Goal: Task Accomplishment & Management: Manage account settings

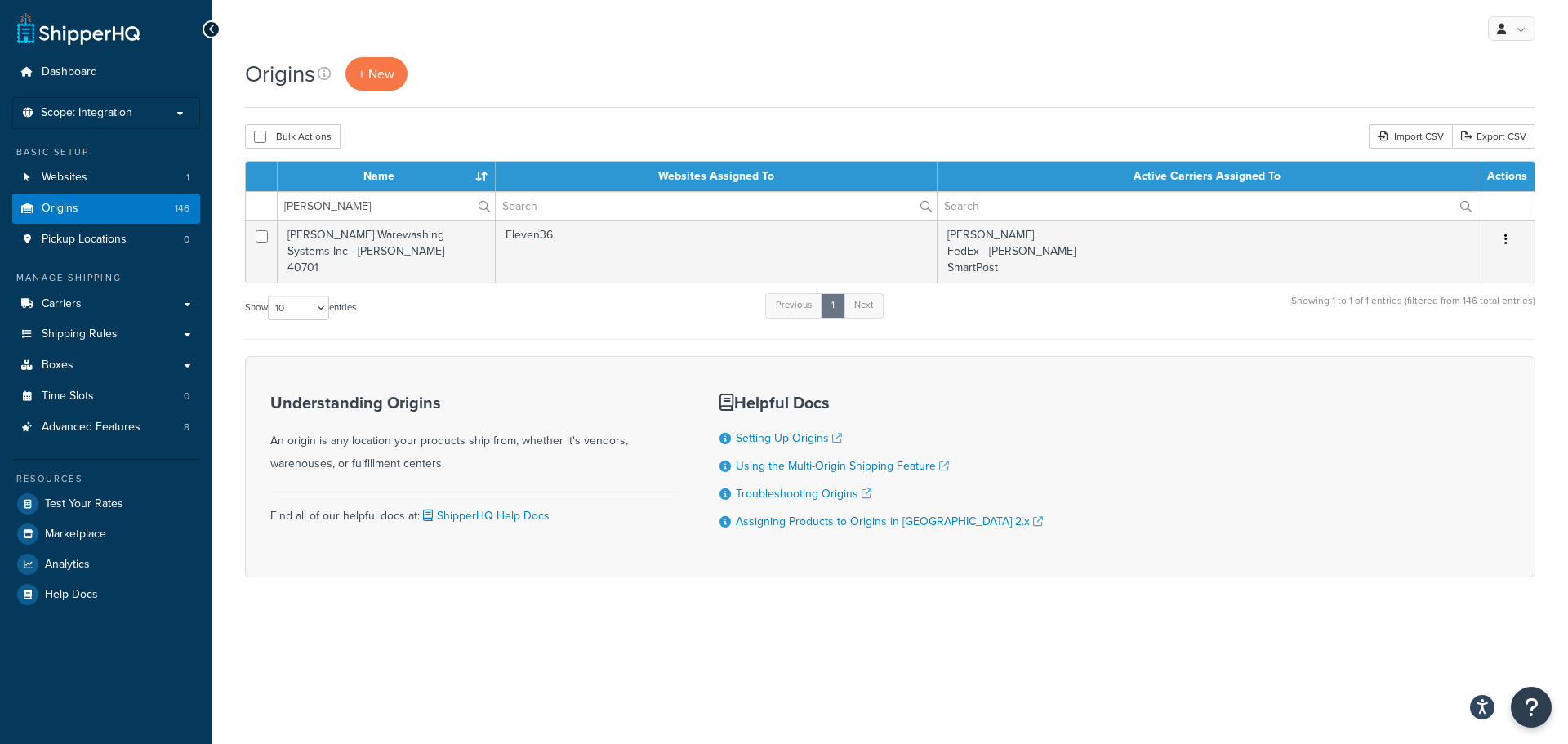
click at [349, 204] on input "jackson" at bounding box center [386, 206] width 217 height 28
type input "j"
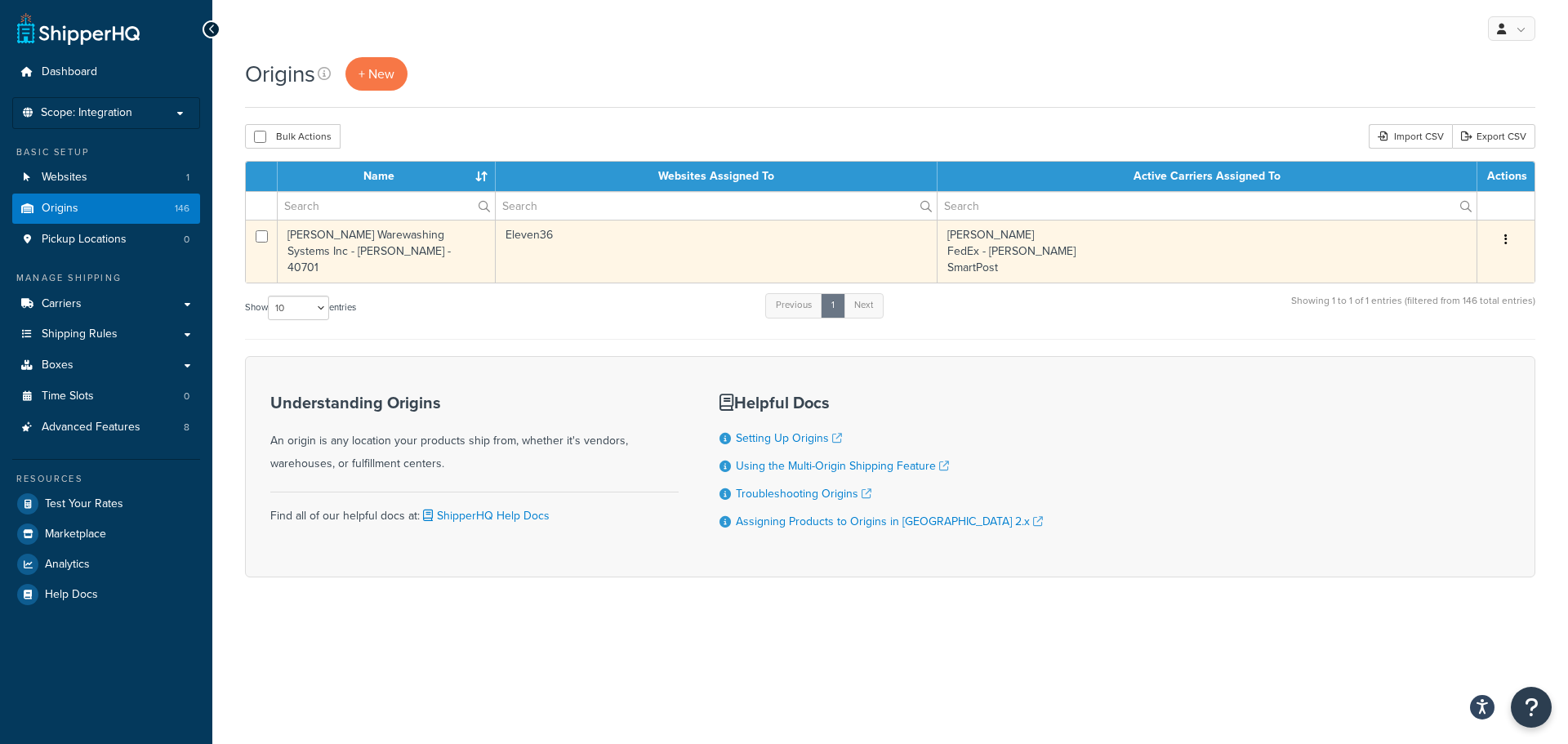
click at [407, 283] on td "Jackson Warewashing Systems Inc - CORBIN - 40701" at bounding box center [386, 251] width 218 height 63
click at [373, 237] on td "Jackson Warewashing Systems Inc - CORBIN - 40701" at bounding box center [386, 251] width 218 height 63
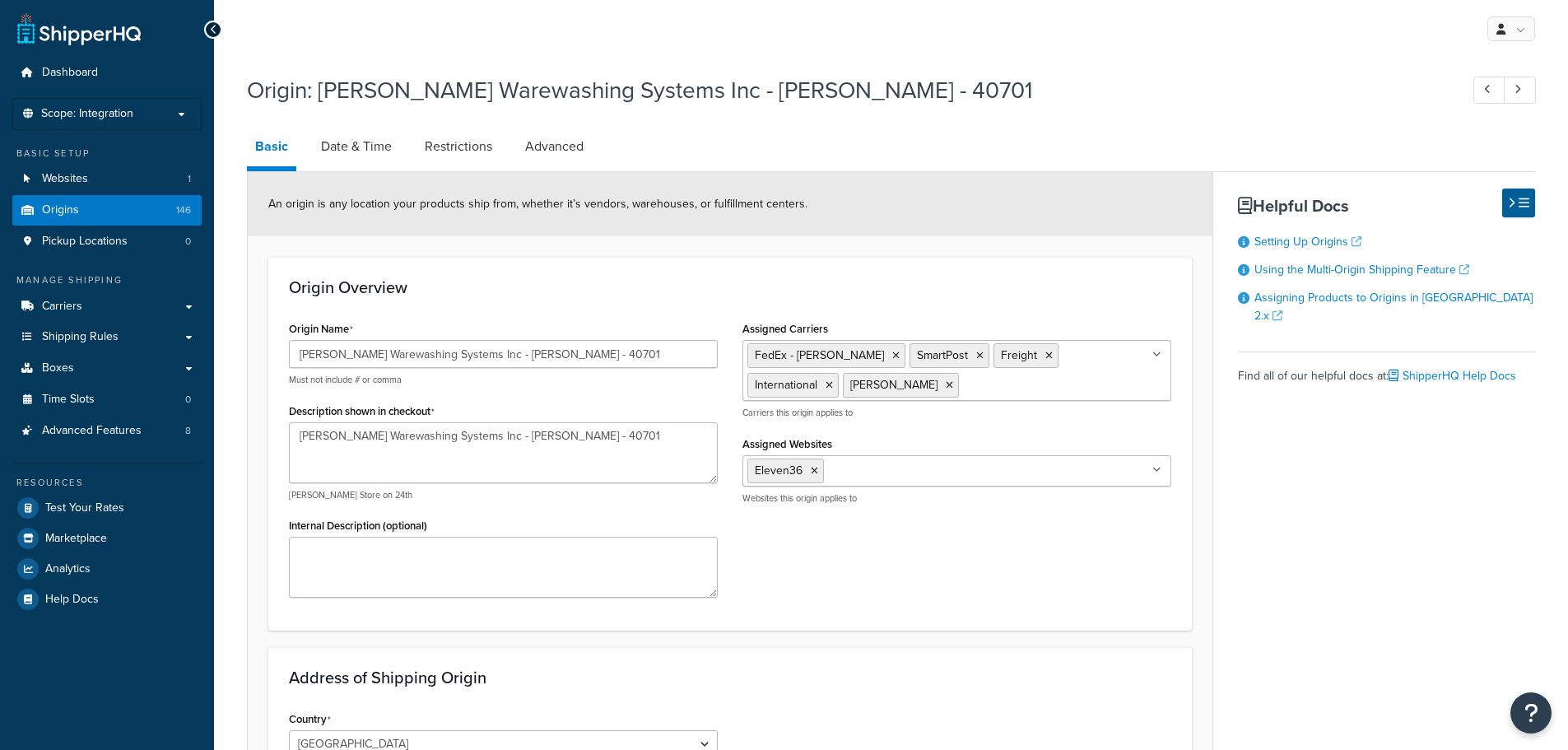
select select "17"
click at [45, 209] on span "Origins" at bounding box center [61, 210] width 37 height 14
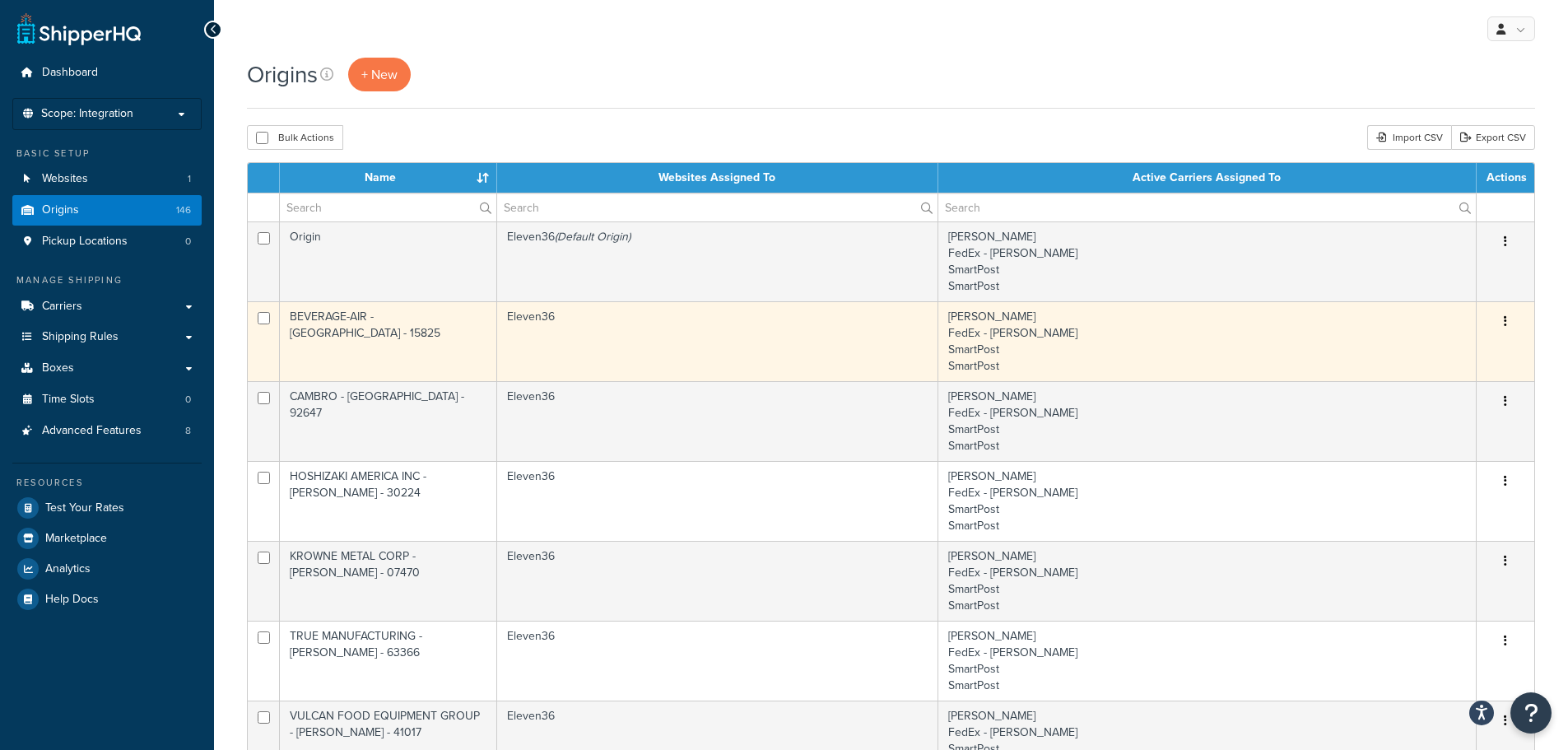
click at [1507, 319] on button "button" at bounding box center [1505, 321] width 23 height 26
click at [1425, 383] on link "Duplicate" at bounding box center [1451, 387] width 130 height 34
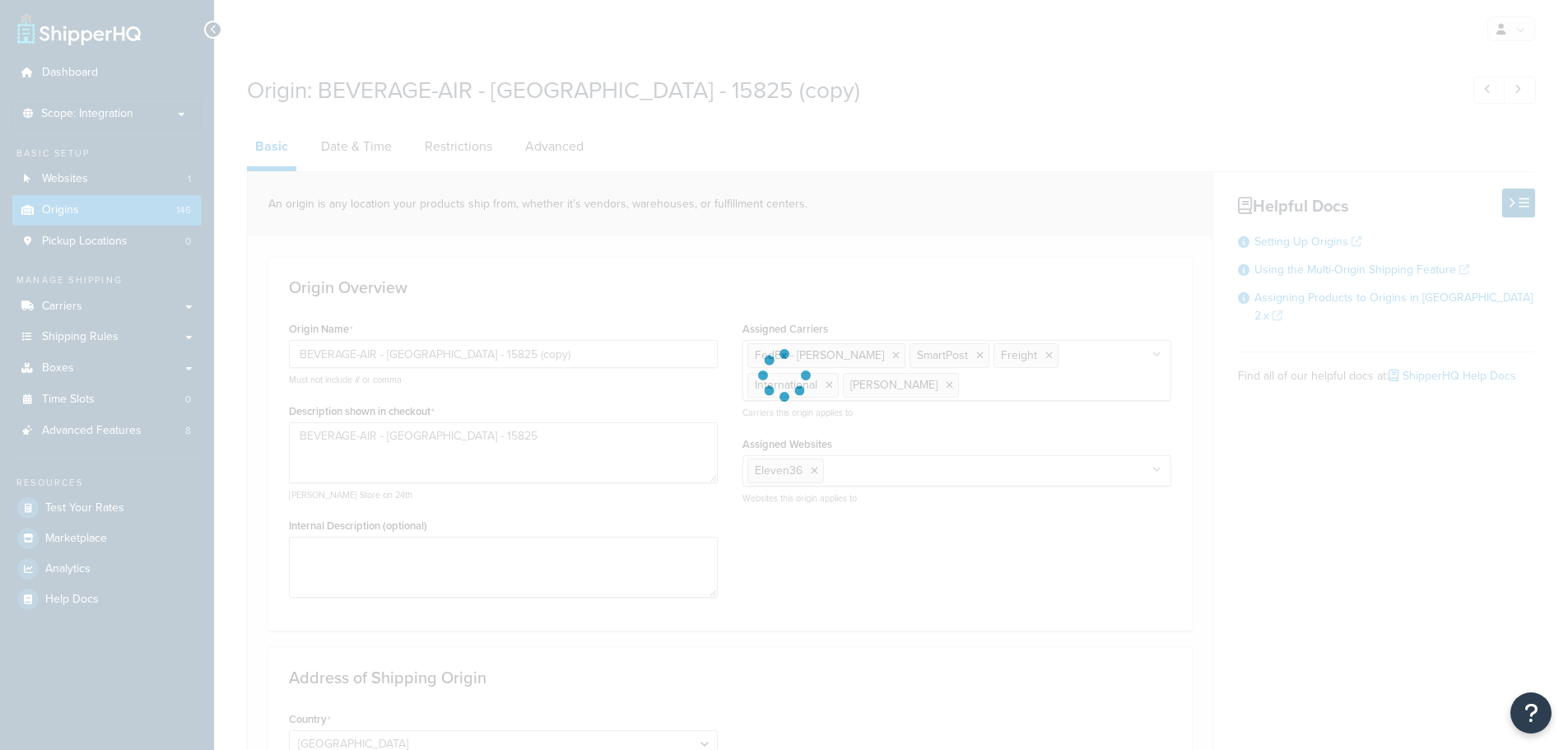
select select "38"
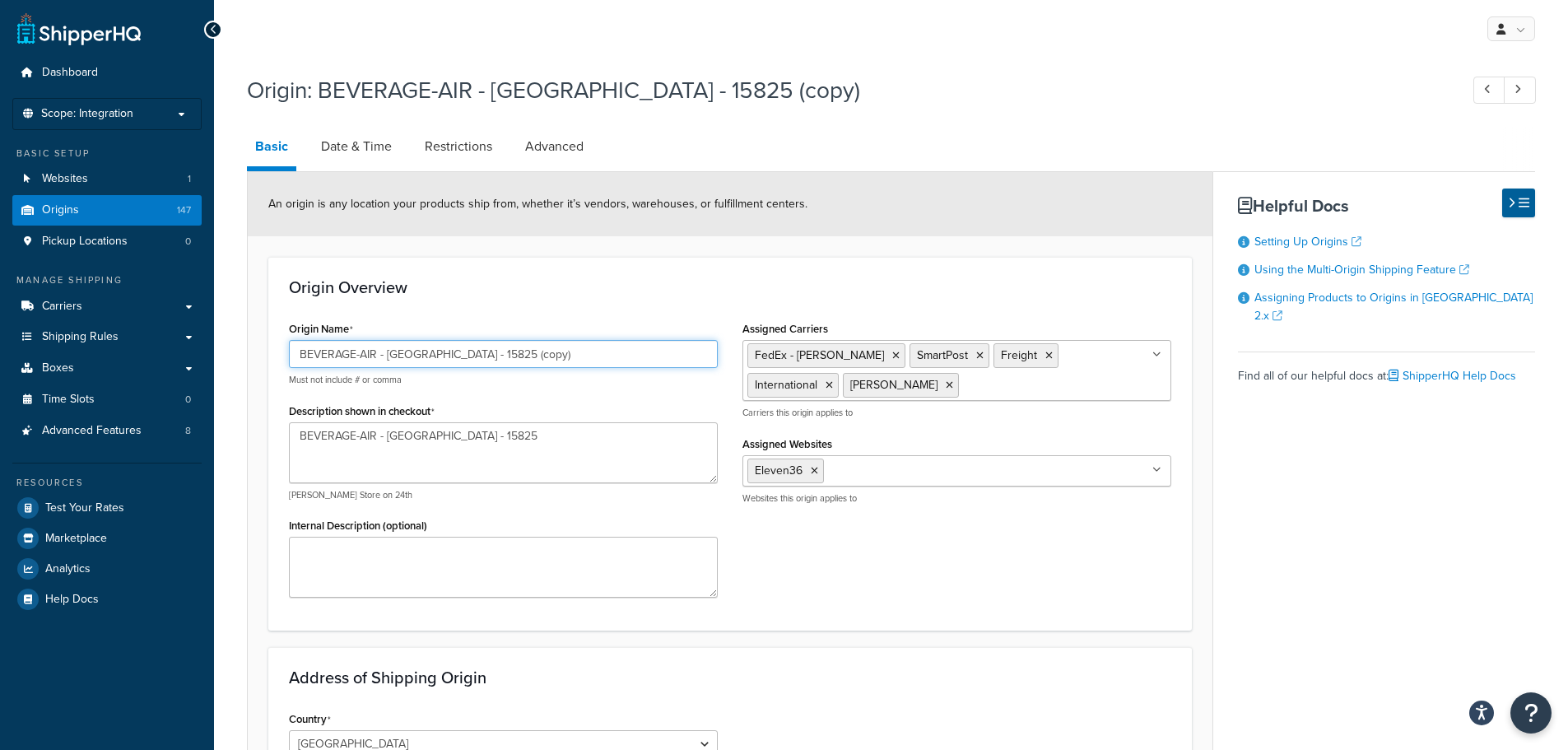
drag, startPoint x: 579, startPoint y: 355, endPoint x: 221, endPoint y: 337, distance: 358.5
click at [222, 337] on div "Origin: BEVERAGE-AIR - BROOKVILLE - 15825 (copy) Basic Date & Time Restrictions…" at bounding box center [891, 660] width 1354 height 1189
paste input "Vitamix - [GEOGRAPHIC_DATA] - 44149"
type input "Vitamix - STRONGSVILLE - 44149"
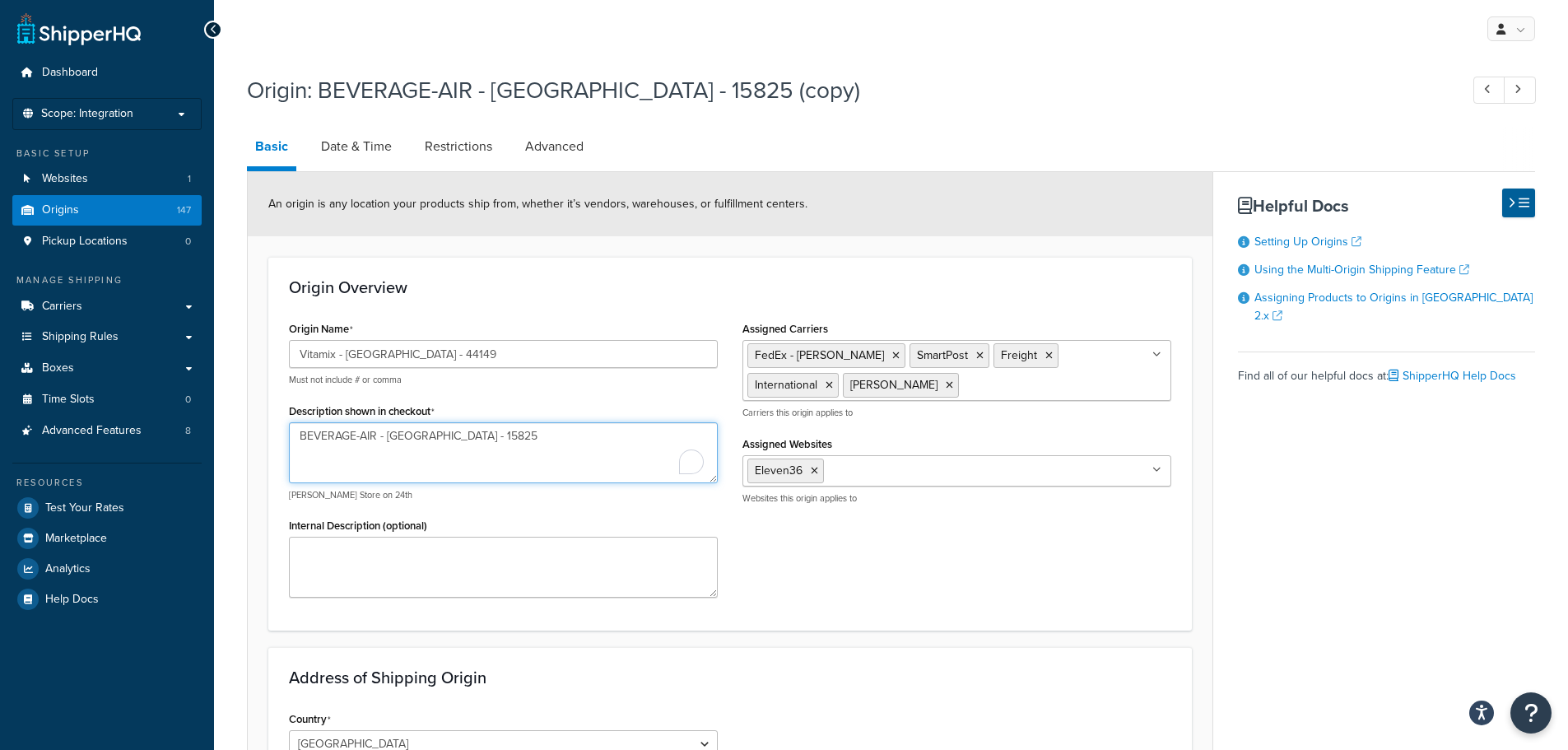
drag, startPoint x: 306, startPoint y: 424, endPoint x: 248, endPoint y: 417, distance: 58.4
click at [248, 417] on form "An origin is any location your products ship from, whether it’s vendors, wareho…" at bounding box center [730, 692] width 965 height 1041
paste textarea "Vitamix - STRONGSVILLE - 44149"
drag, startPoint x: 487, startPoint y: 443, endPoint x: 437, endPoint y: 434, distance: 50.8
click at [437, 434] on textarea "Vitamix - STRONGSVILLE - 44149" at bounding box center [503, 453] width 429 height 61
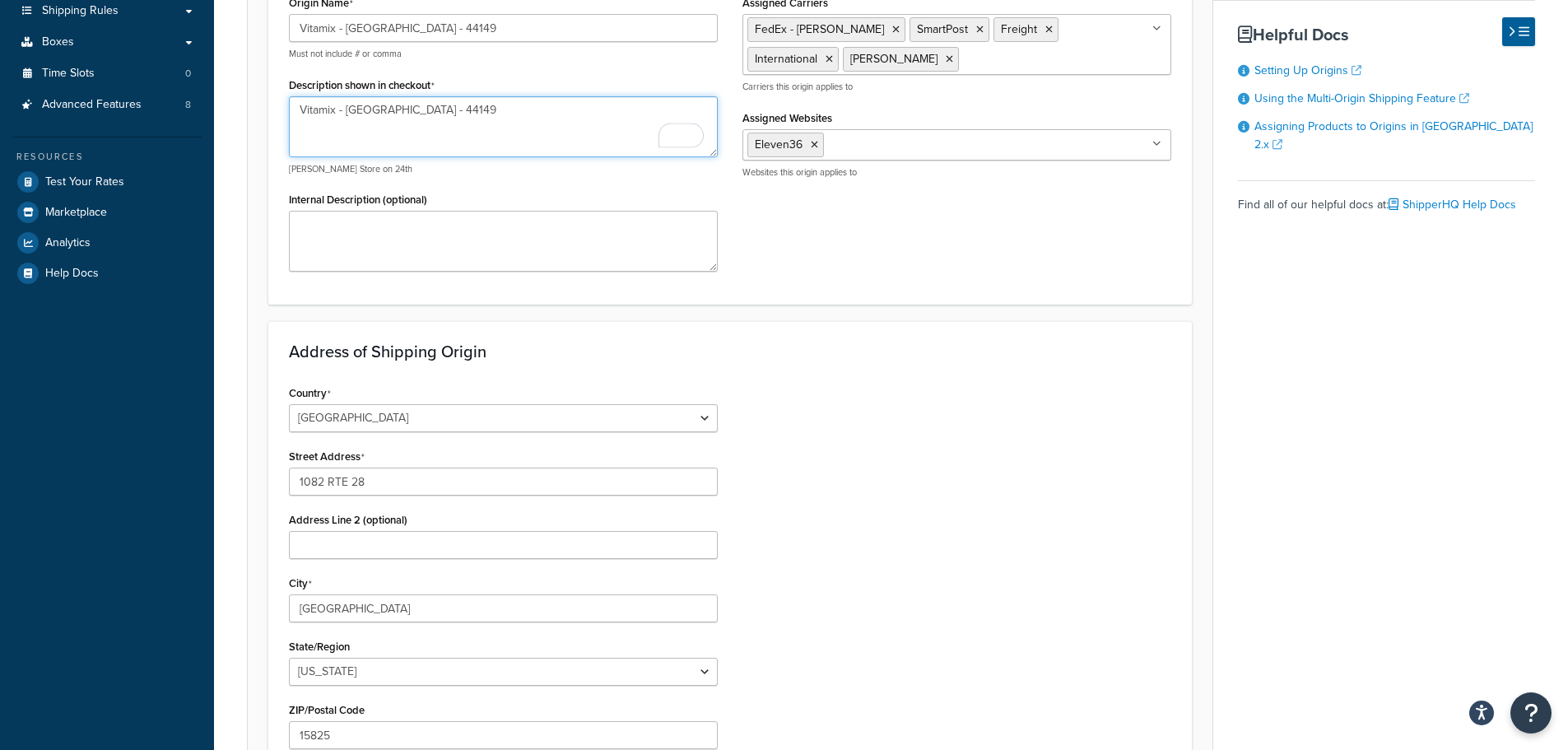
scroll to position [494, 0]
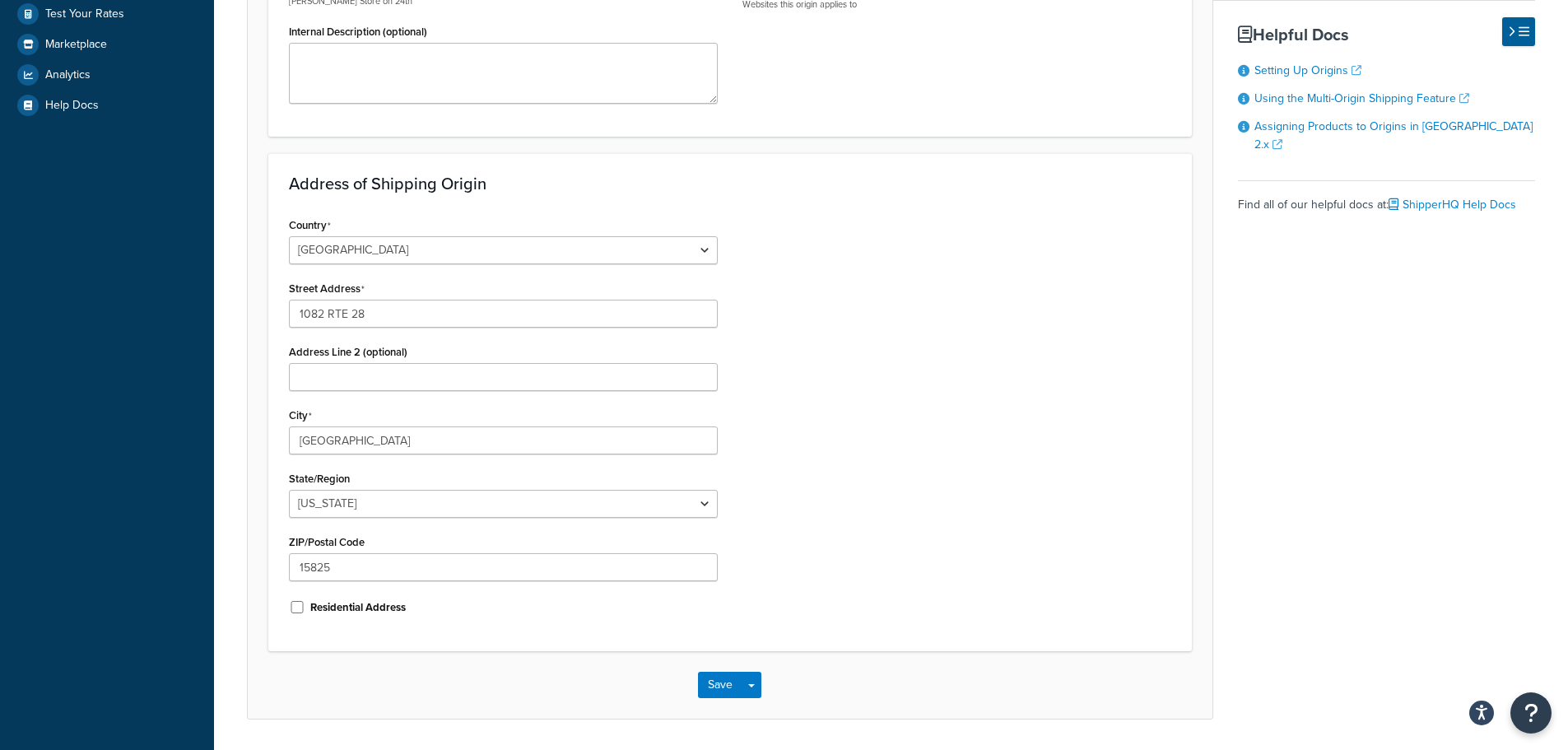
type textarea "Vitamix - STRONGSVILLE - 44149"
drag, startPoint x: 383, startPoint y: 574, endPoint x: 285, endPoint y: 558, distance: 99.3
click at [286, 560] on div "Country United States United Kingdom Afghanistan Åland Islands Albania Algeria …" at bounding box center [503, 421] width 453 height 417
paste input "44149"
type input "44149"
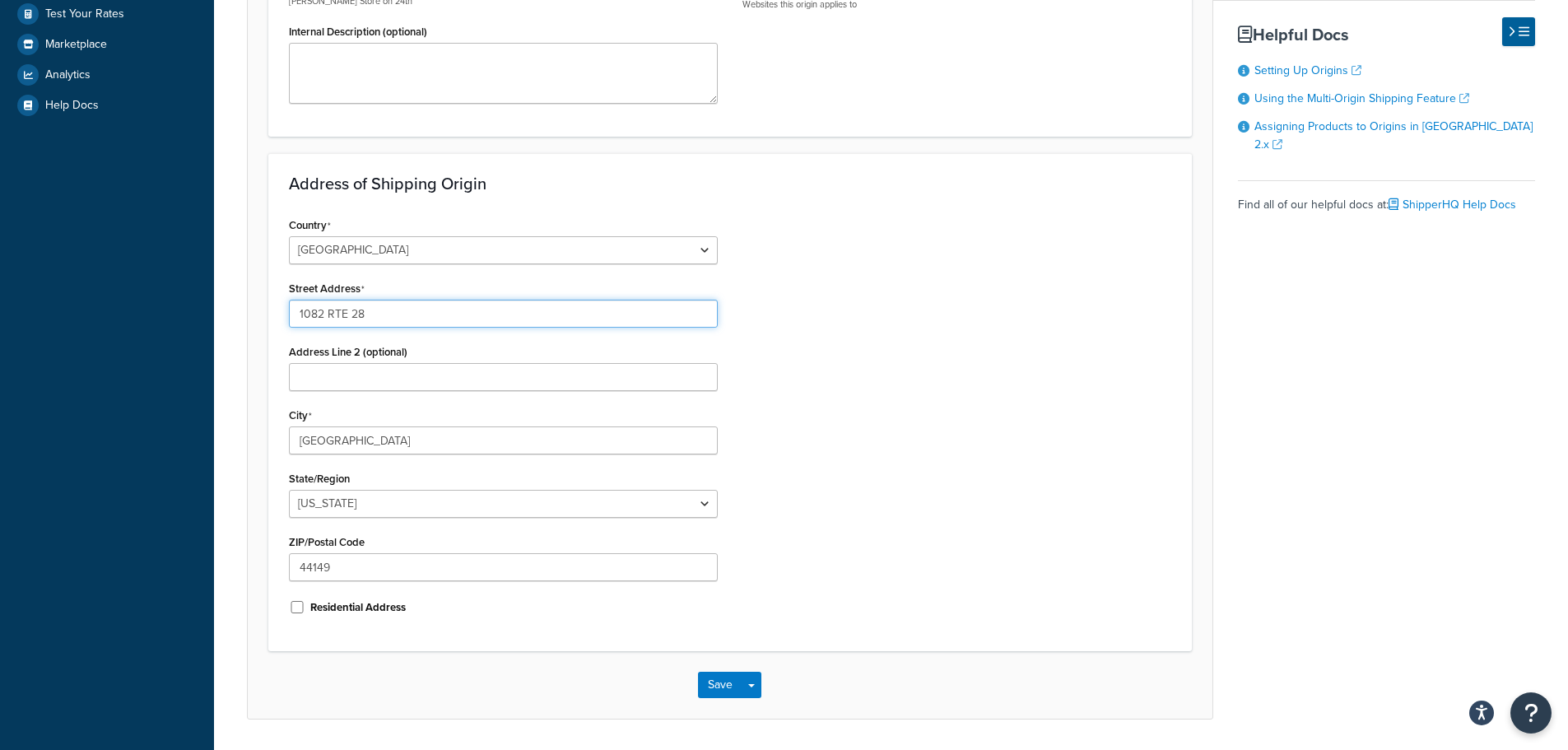
drag, startPoint x: 420, startPoint y: 313, endPoint x: 269, endPoint y: 292, distance: 152.5
click at [269, 292] on div "Address of Shipping Origin Country United States United Kingdom Afghanistan Åla…" at bounding box center [730, 402] width 923 height 498
paste input "23221 Morgan Ct."
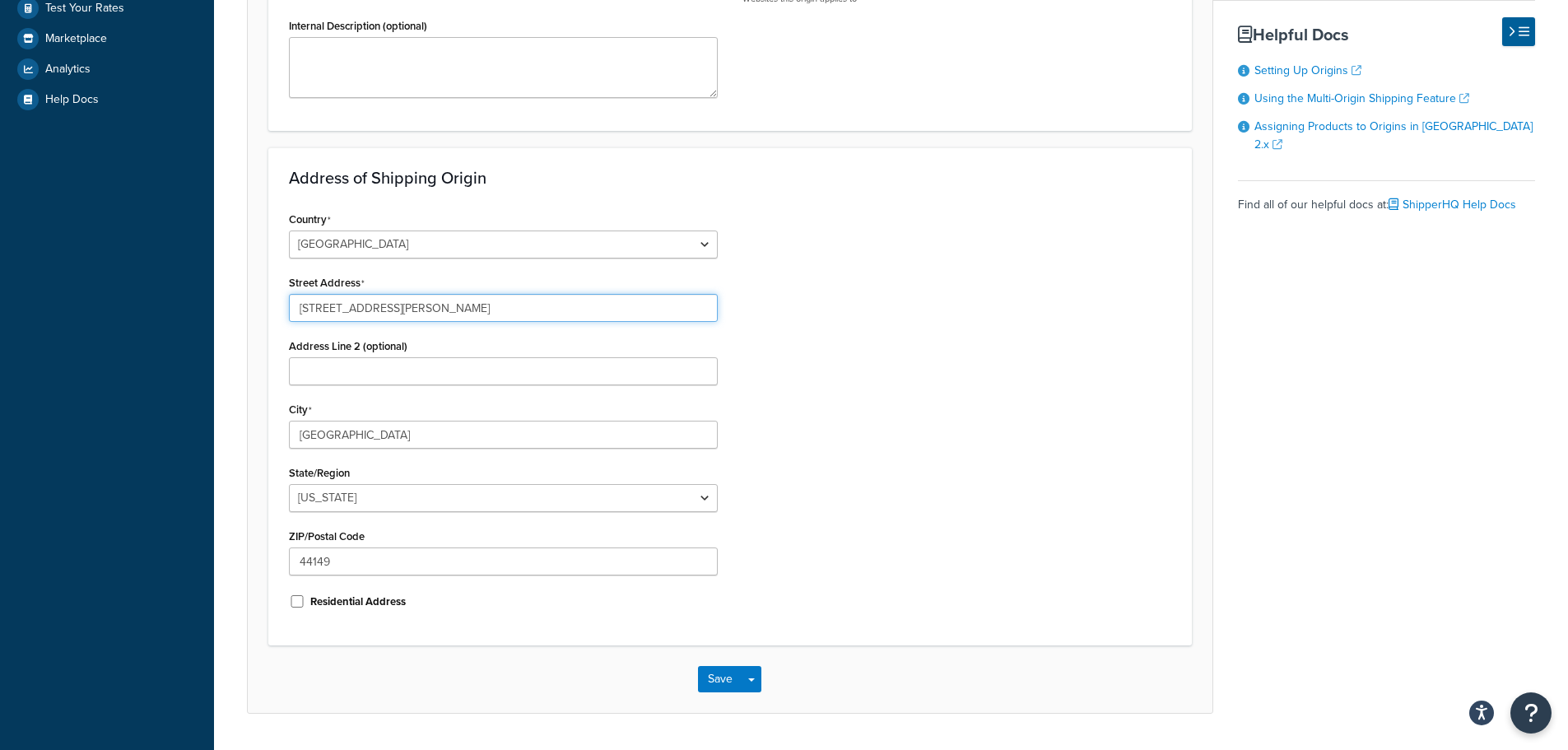
scroll to position [546, 0]
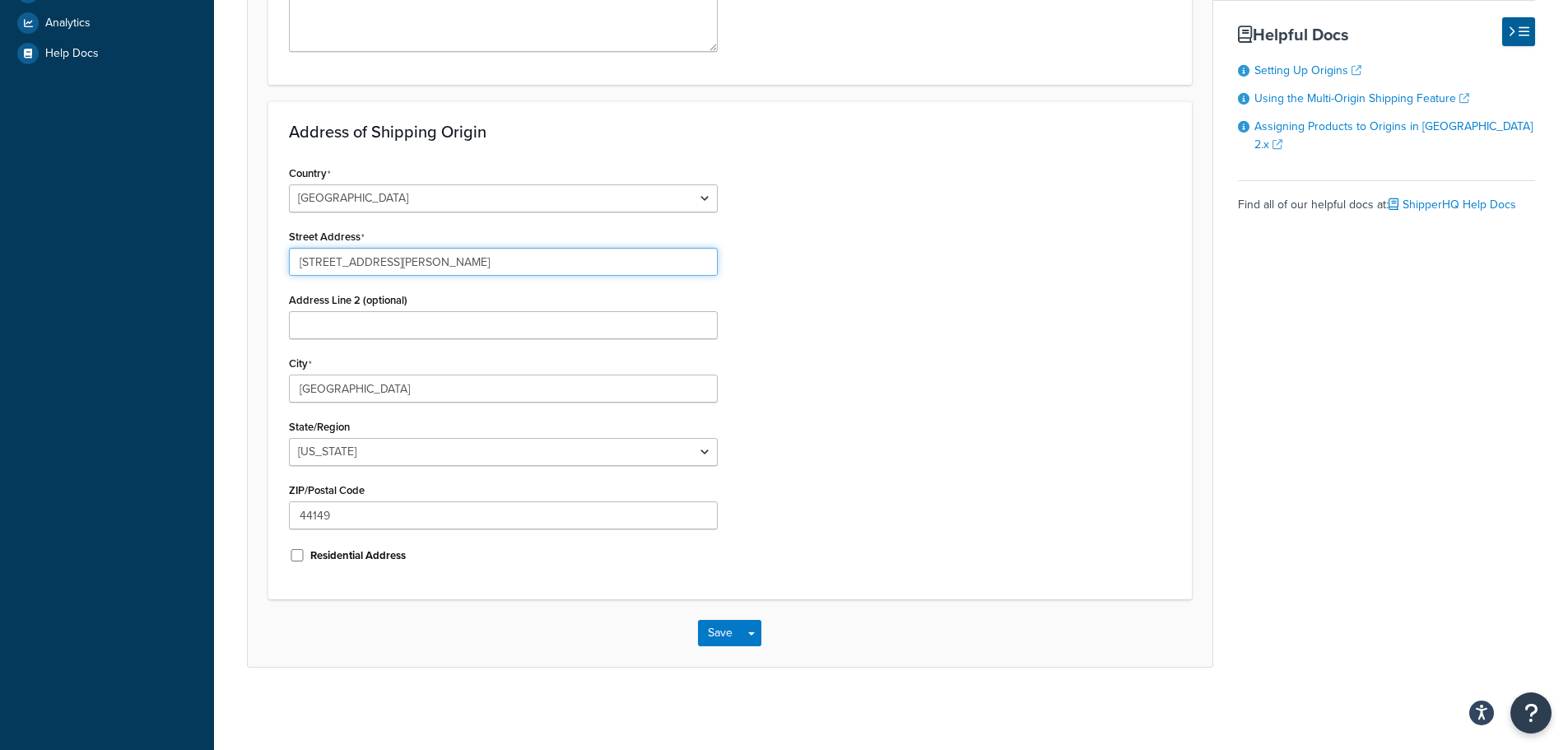
type input "23221 Morgan Ct."
click at [411, 393] on input "BROOKVILLE" at bounding box center [503, 388] width 429 height 28
drag, startPoint x: 386, startPoint y: 390, endPoint x: 212, endPoint y: 369, distance: 175.3
click at [212, 369] on div "Dashboard Scope: Integration Basic Setup Websites 1 Origins 147 Pickup Location…" at bounding box center [784, 102] width 1568 height 1296
paste input "Strongsville"
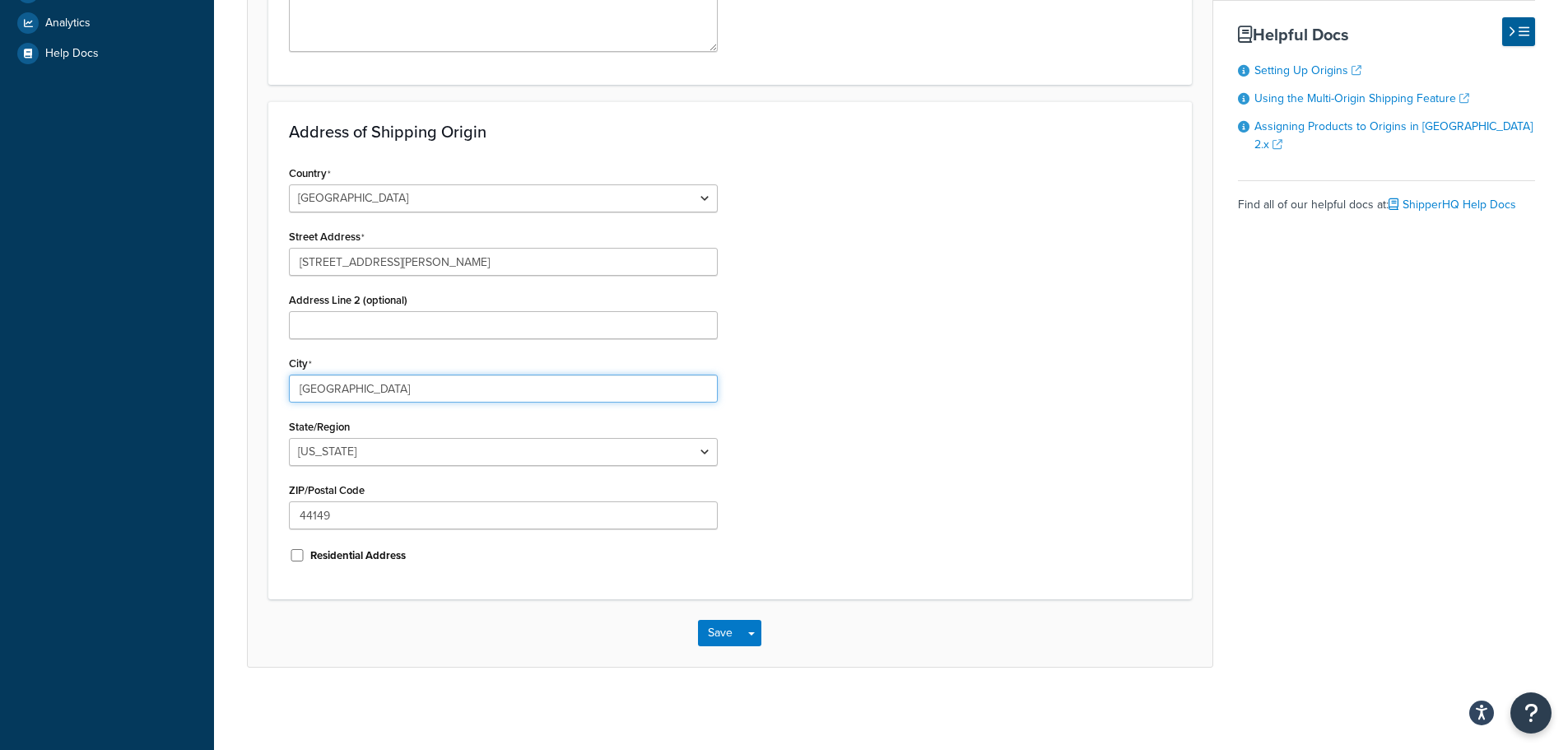
type input "Strongsville"
click at [455, 454] on select "Alabama Alaska American Samoa Arizona Arkansas Armed Forces Americas Armed Forc…" at bounding box center [503, 452] width 429 height 28
select select "35"
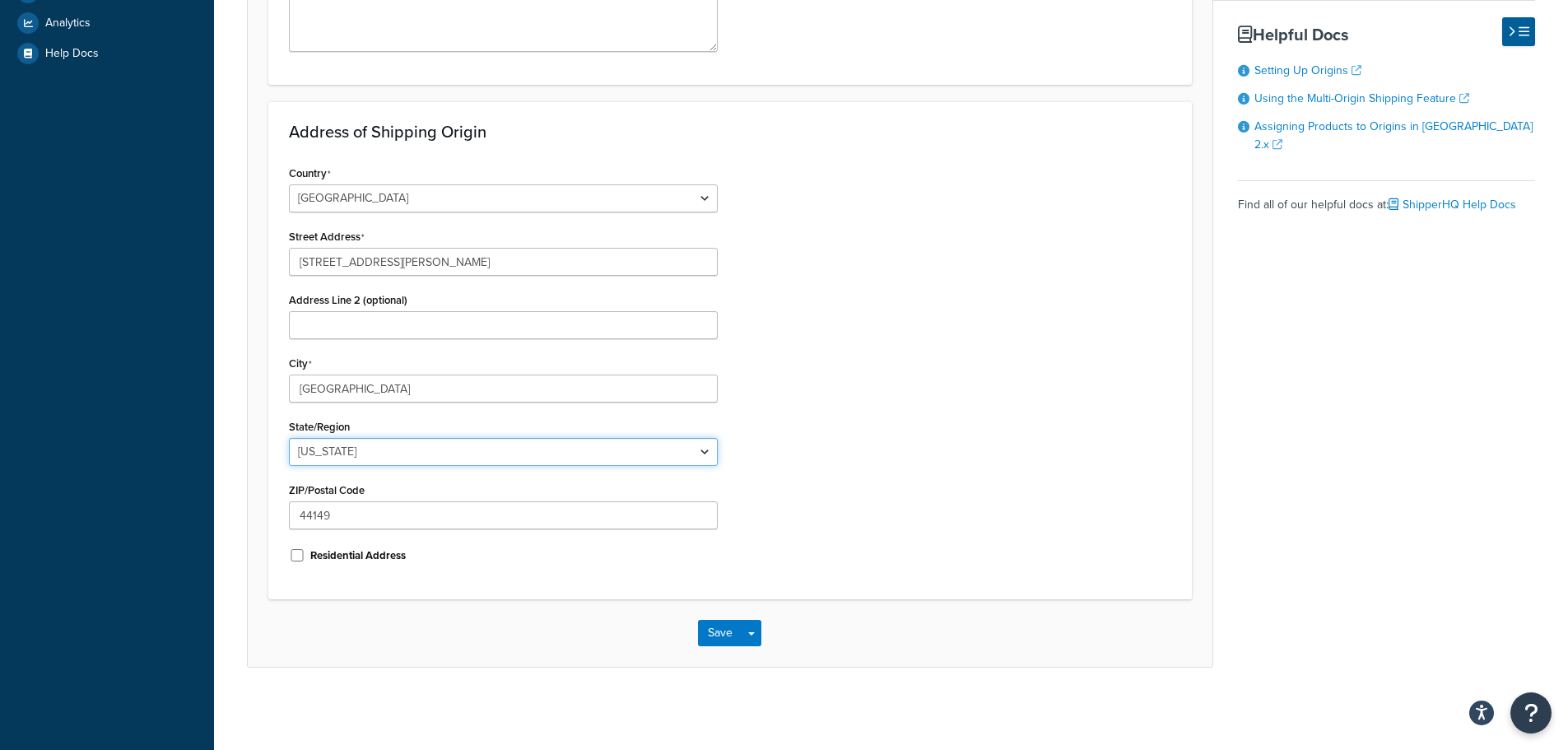
click at [289, 438] on select "Alabama Alaska American Samoa Arizona Arkansas Armed Forces Americas Armed Forc…" at bounding box center [503, 452] width 429 height 28
click at [725, 634] on button "Save" at bounding box center [720, 633] width 45 height 26
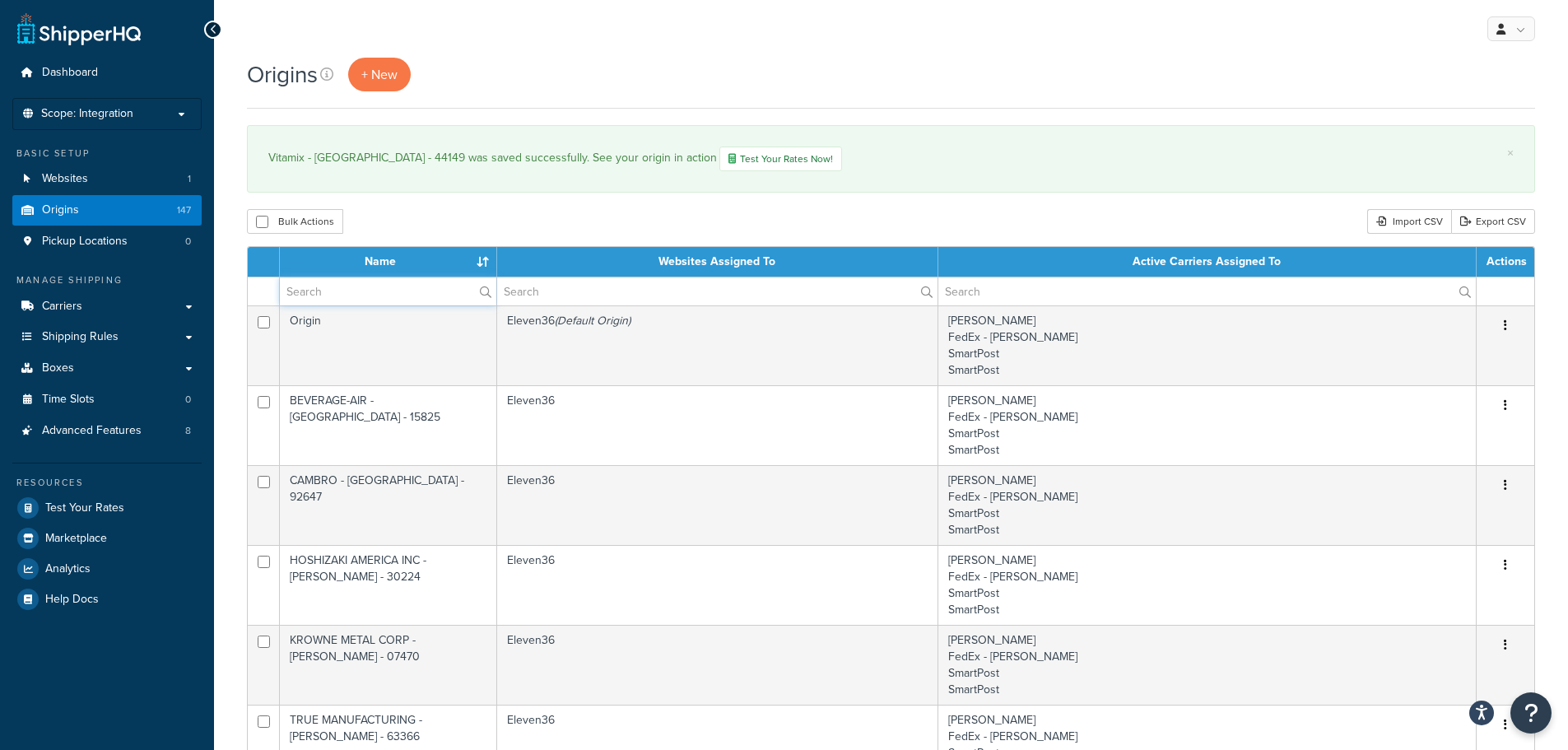
click at [334, 292] on input "text" at bounding box center [388, 291] width 217 height 28
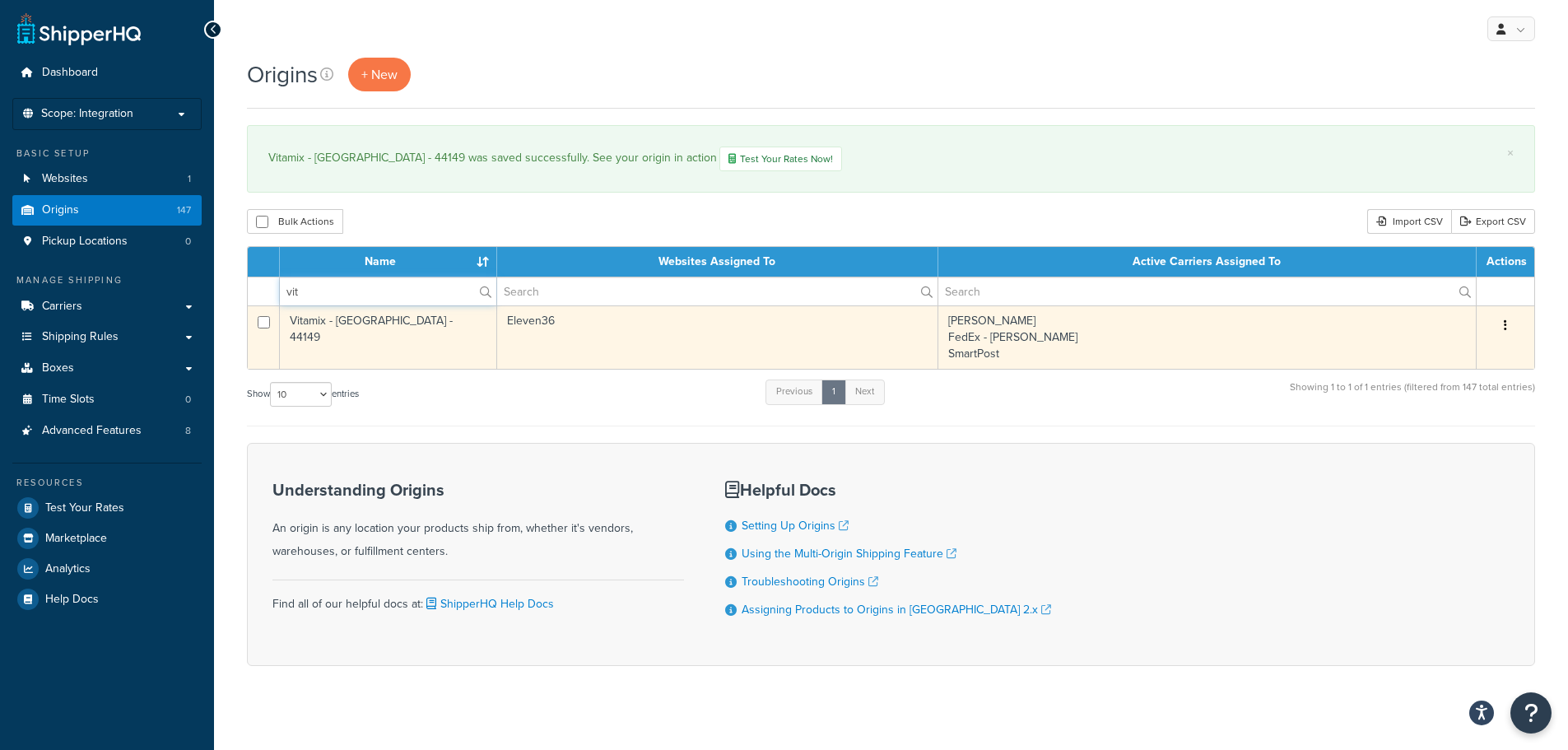
type input "vit"
click at [396, 323] on td "Vitamix - [GEOGRAPHIC_DATA] - 44149" at bounding box center [388, 337] width 217 height 63
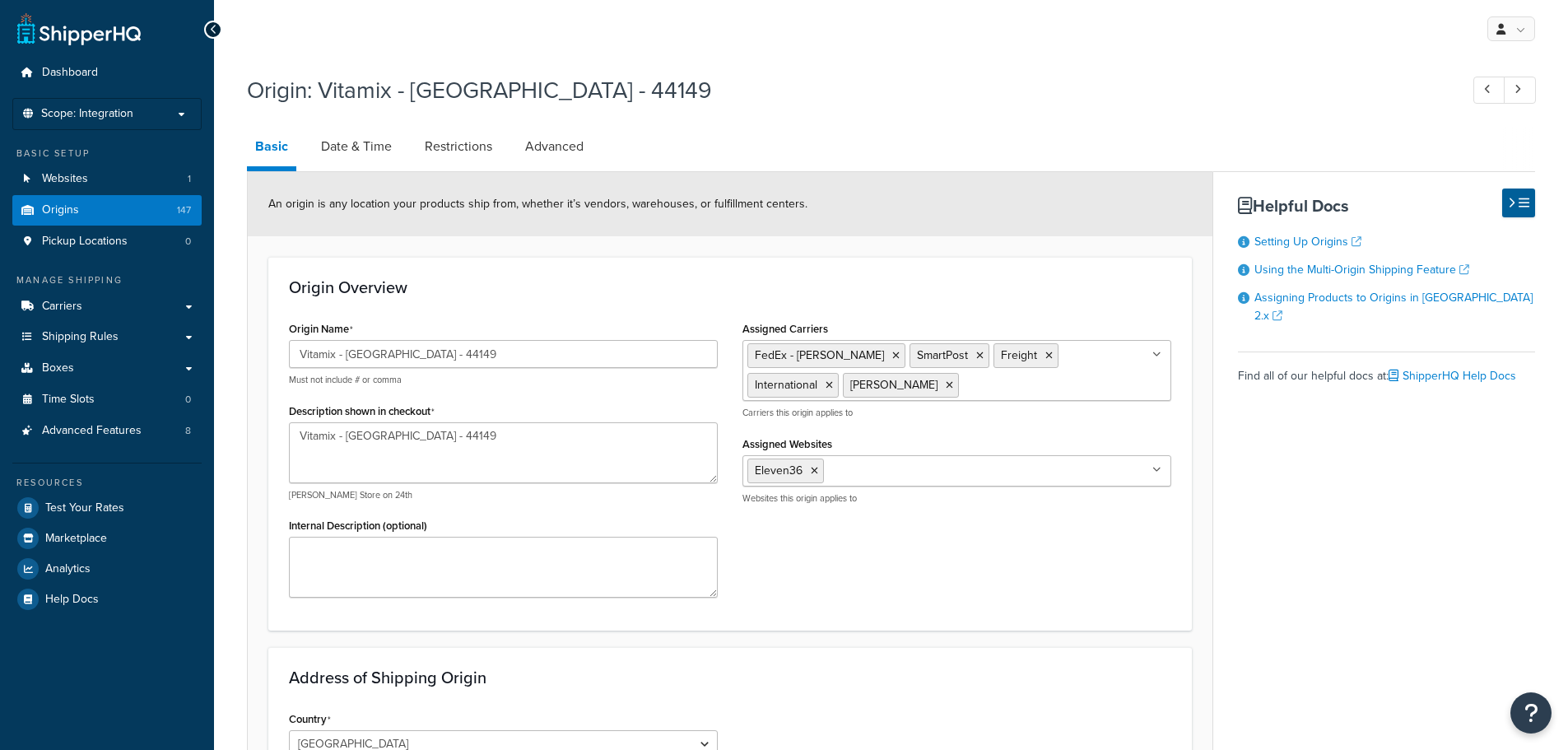
select select "35"
click at [57, 208] on span "Origins" at bounding box center [61, 210] width 37 height 14
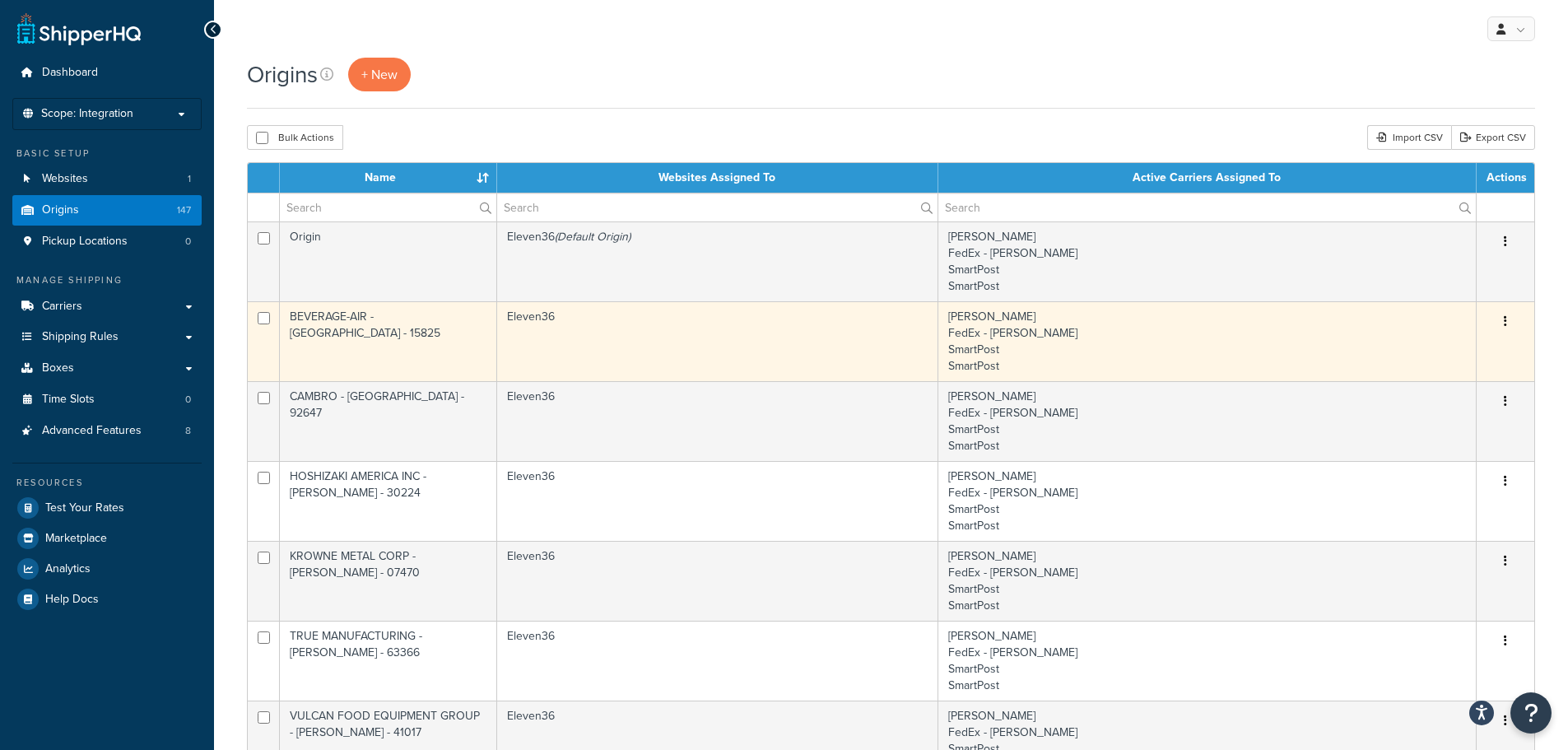
click at [1505, 324] on icon "button" at bounding box center [1506, 321] width 3 height 12
drag, startPoint x: 1419, startPoint y: 380, endPoint x: 853, endPoint y: 53, distance: 653.7
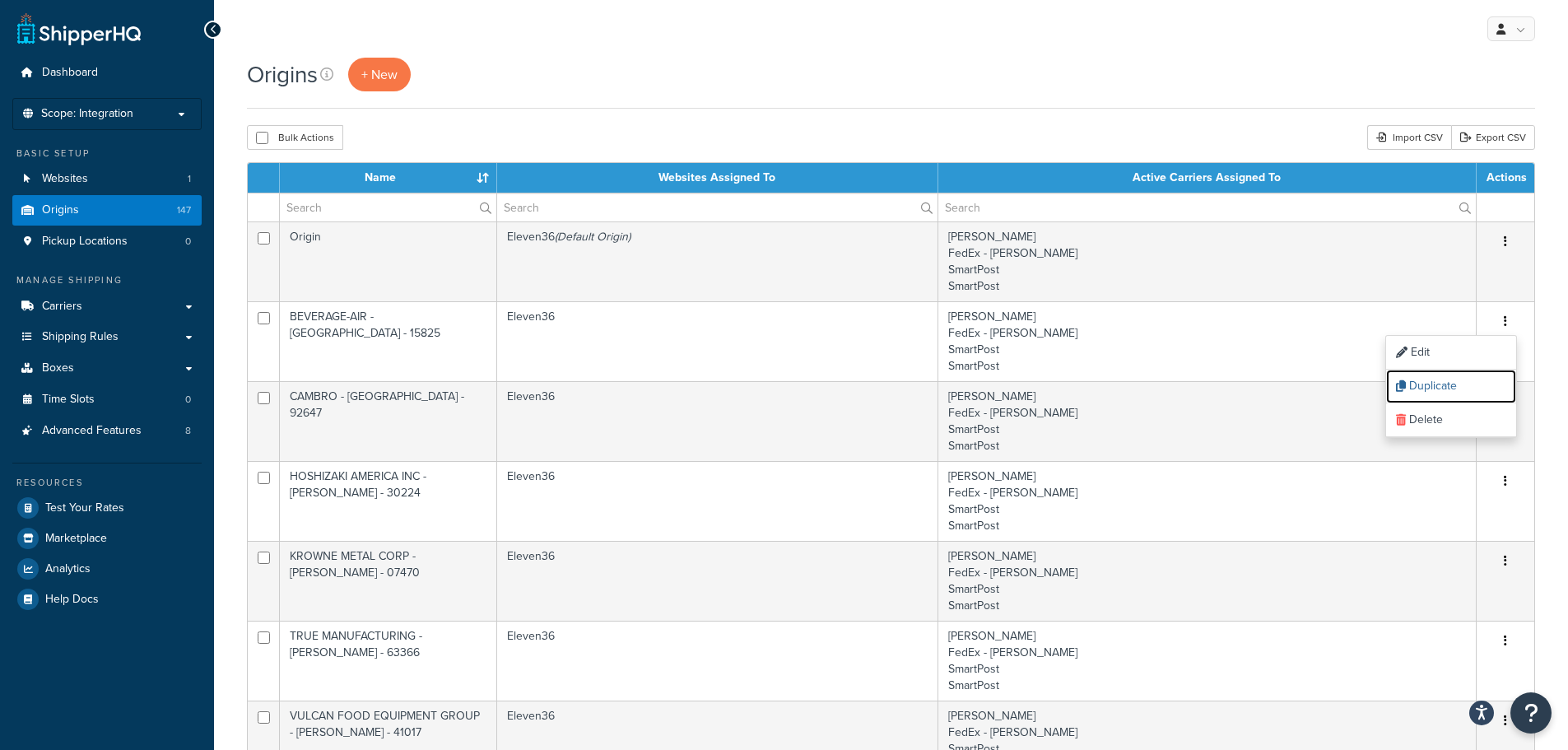
click at [1420, 380] on link "Duplicate" at bounding box center [1451, 387] width 130 height 34
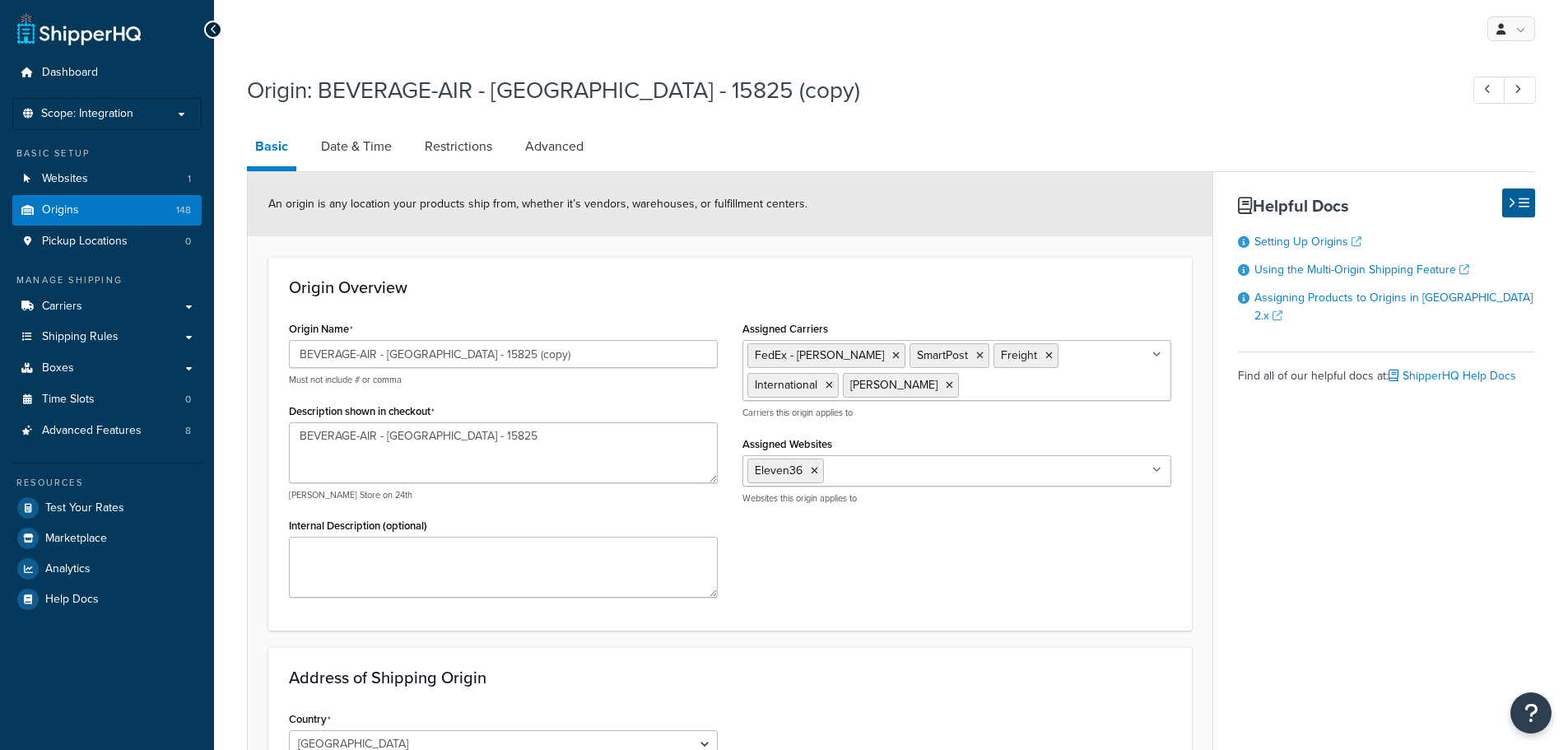
select select "38"
drag, startPoint x: 545, startPoint y: 352, endPoint x: 247, endPoint y: 324, distance: 299.3
click at [249, 324] on form "An origin is any location your products ship from, whether it’s vendors, wareho…" at bounding box center [730, 692] width 965 height 1041
paste input "Vitamix - SPANISH SPRINGS - 89441"
type input "Vitamix - SPANISH SPRINGS - 89441"
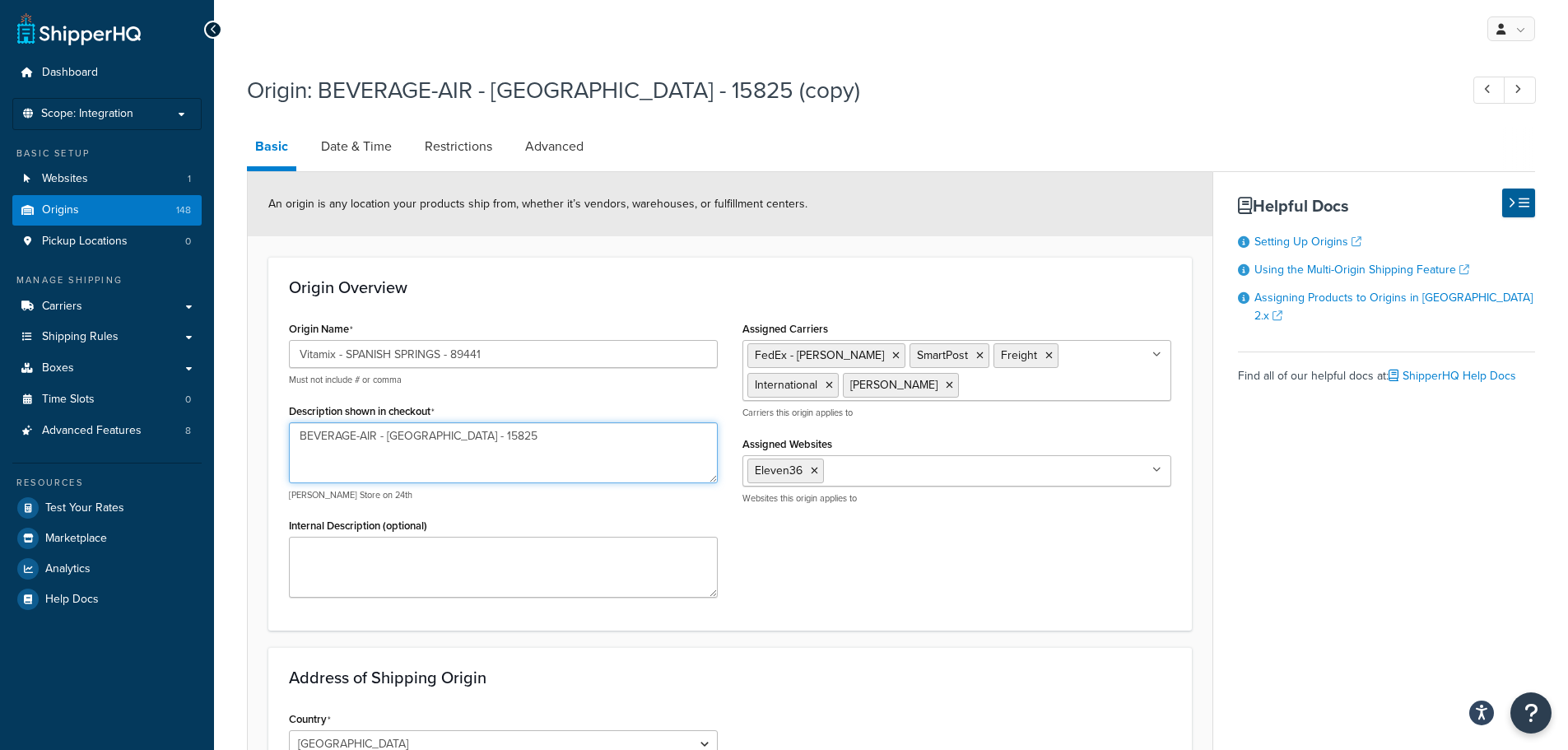
drag, startPoint x: 374, startPoint y: 426, endPoint x: 263, endPoint y: 409, distance: 112.3
click at [266, 410] on form "An origin is any location your products ship from, whether it’s vendors, wareho…" at bounding box center [730, 692] width 965 height 1041
paste textarea "Vitamix - SPANISH SPRINGS - 89441"
drag, startPoint x: 347, startPoint y: 435, endPoint x: 420, endPoint y: 435, distance: 73.0
click at [437, 426] on textarea "Vitamix - SPANISH SPRINGS - 89441" at bounding box center [503, 453] width 429 height 61
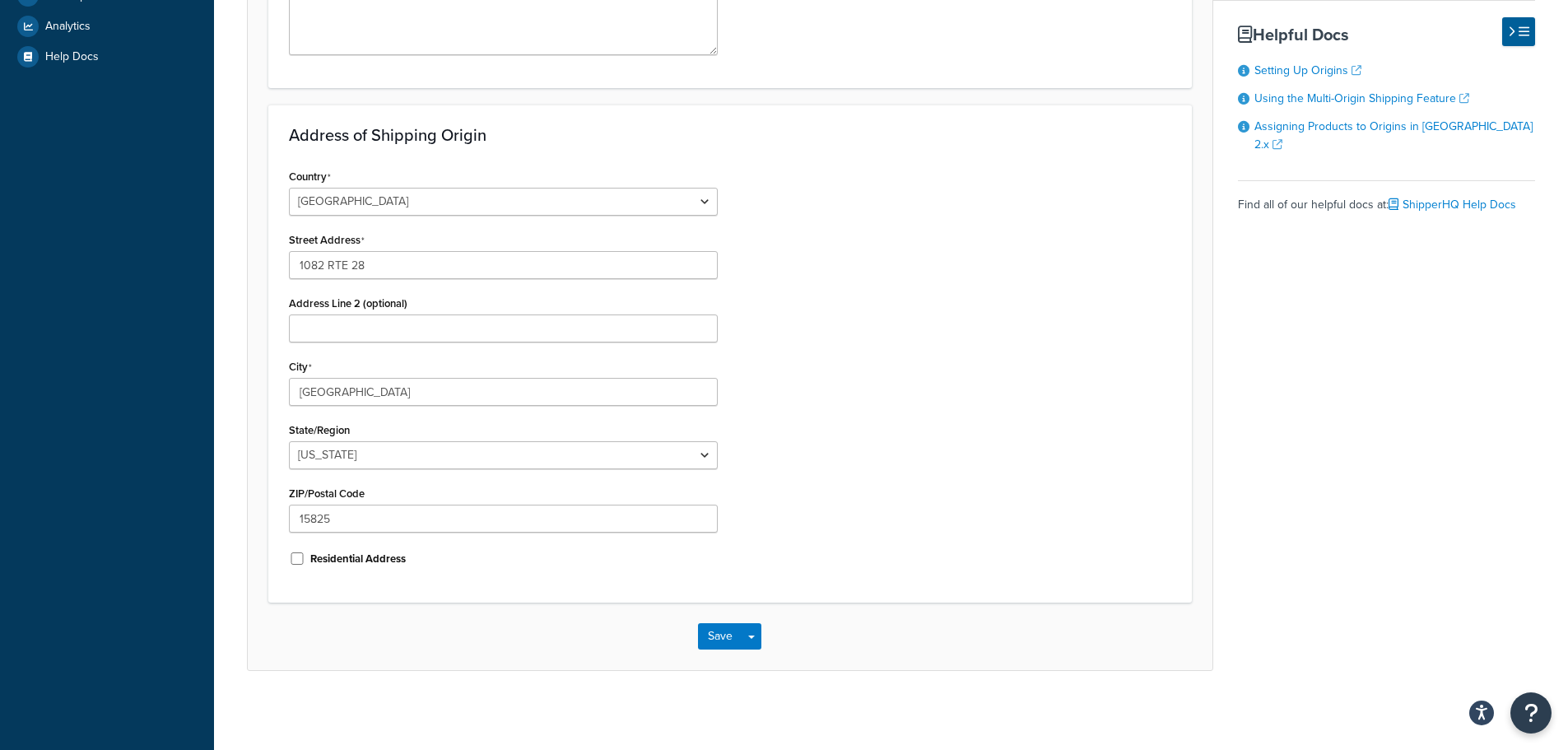
scroll to position [546, 0]
type textarea "Vitamix - SPANISH SPRINGS - 89441"
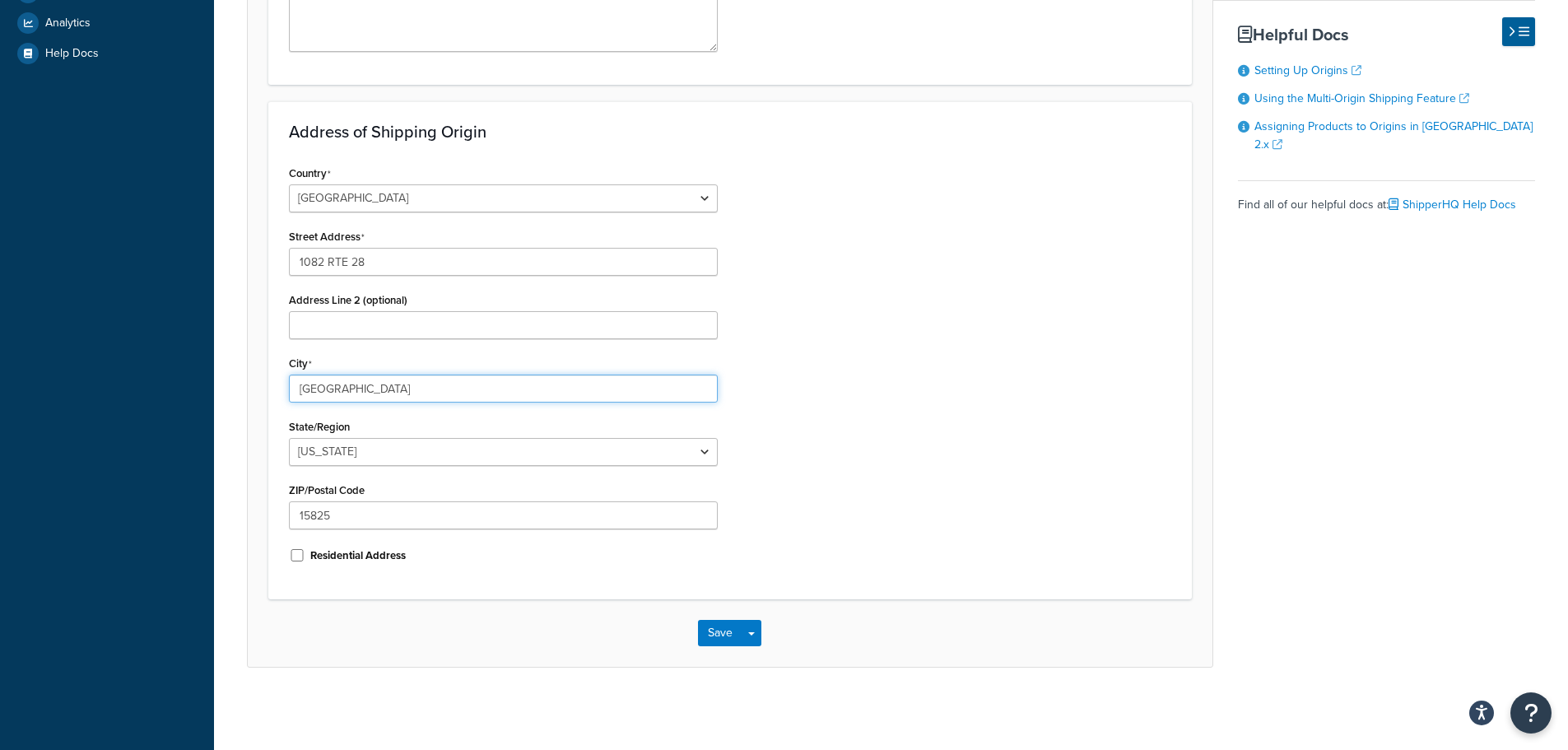
click at [453, 400] on input "[GEOGRAPHIC_DATA]" at bounding box center [503, 388] width 429 height 28
drag, startPoint x: 464, startPoint y: 388, endPoint x: 224, endPoint y: 366, distance: 241.0
click at [226, 367] on div "Origin: BEVERAGE-AIR - BROOKVILLE - 15825 (copy) Basic Date & Time Restrictions…" at bounding box center [891, 114] width 1354 height 1189
paste input "SPANISH SPRINGS"
type input "SPANISH SPRINGS"
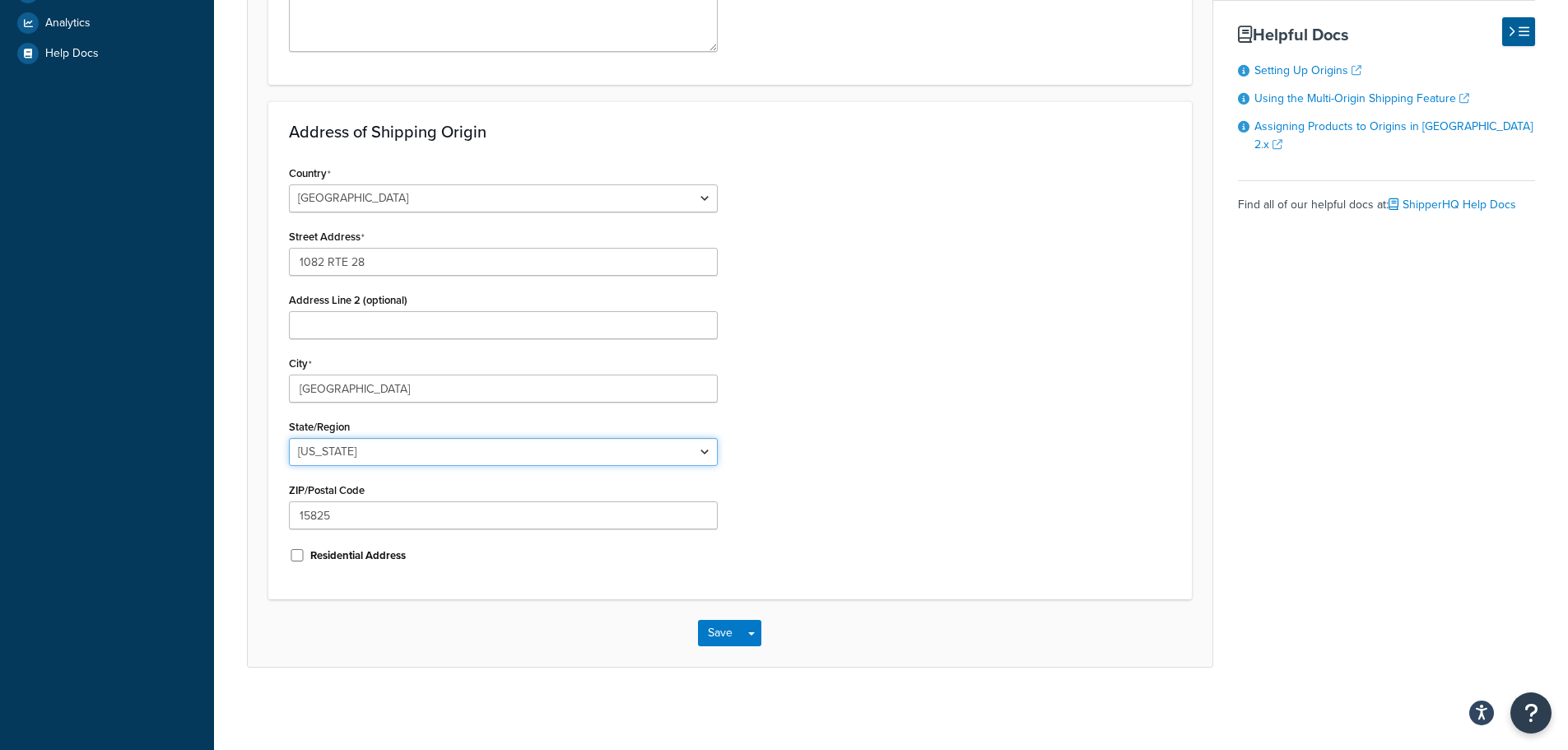
click at [356, 452] on select "Alabama Alaska American Samoa Arizona Arkansas Armed Forces Americas Armed Forc…" at bounding box center [503, 452] width 429 height 28
select select "28"
click at [289, 438] on select "Alabama Alaska American Samoa Arizona Arkansas Armed Forces Americas Armed Forc…" at bounding box center [503, 452] width 429 height 28
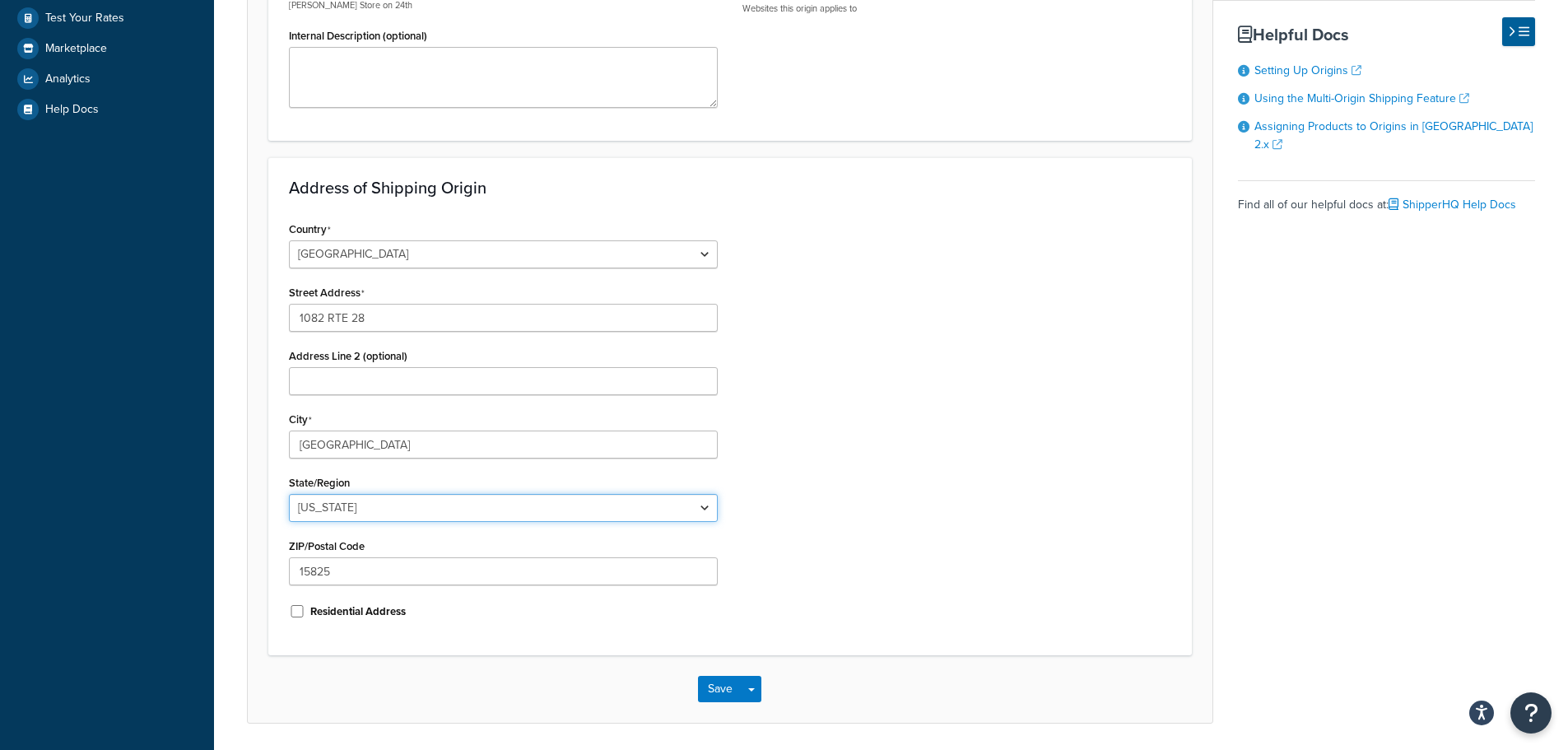
scroll to position [381, 0]
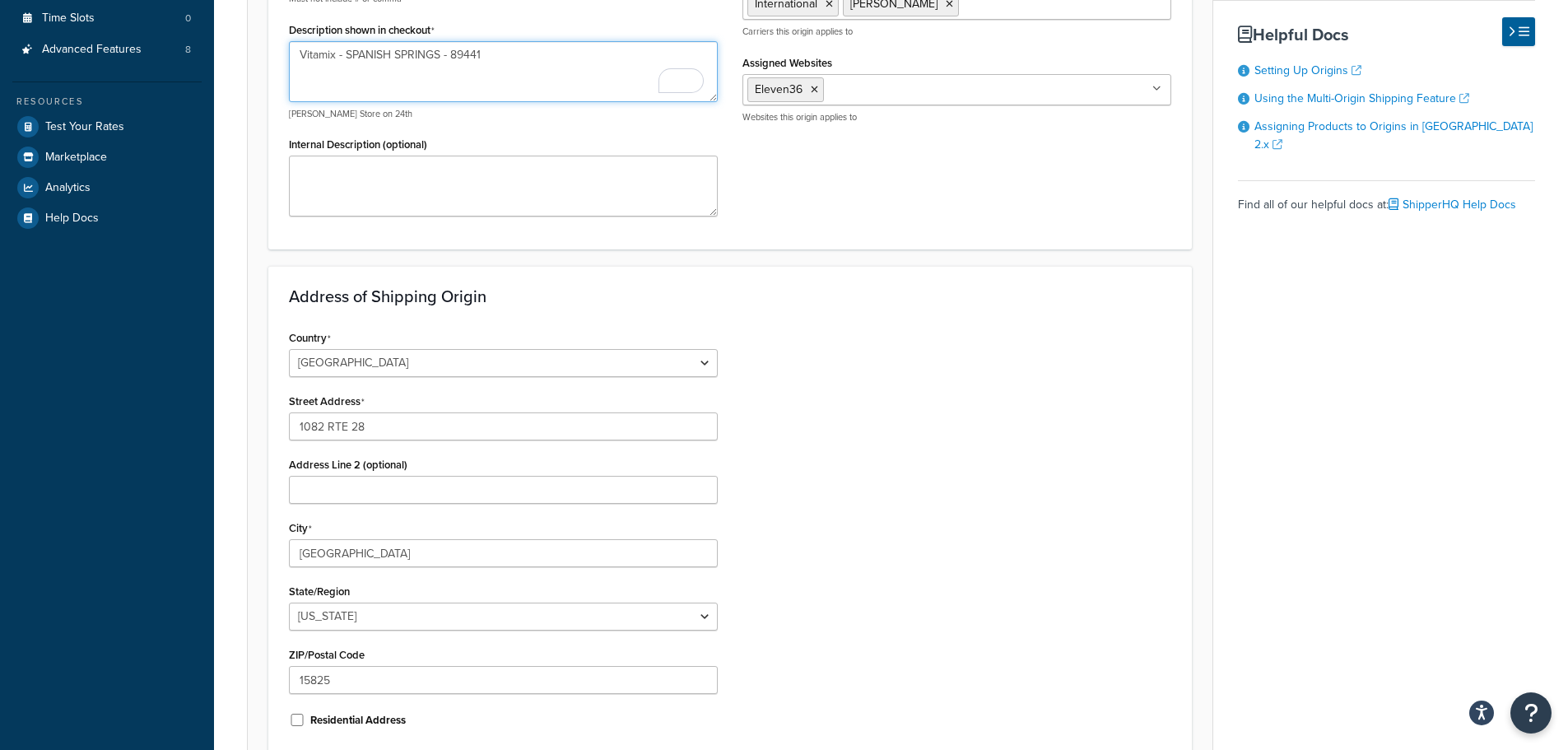
drag, startPoint x: 484, startPoint y: 54, endPoint x: 452, endPoint y: 54, distance: 32.0
click at [452, 54] on textarea "Vitamix - SPANISH SPRINGS - 89441" at bounding box center [503, 72] width 429 height 61
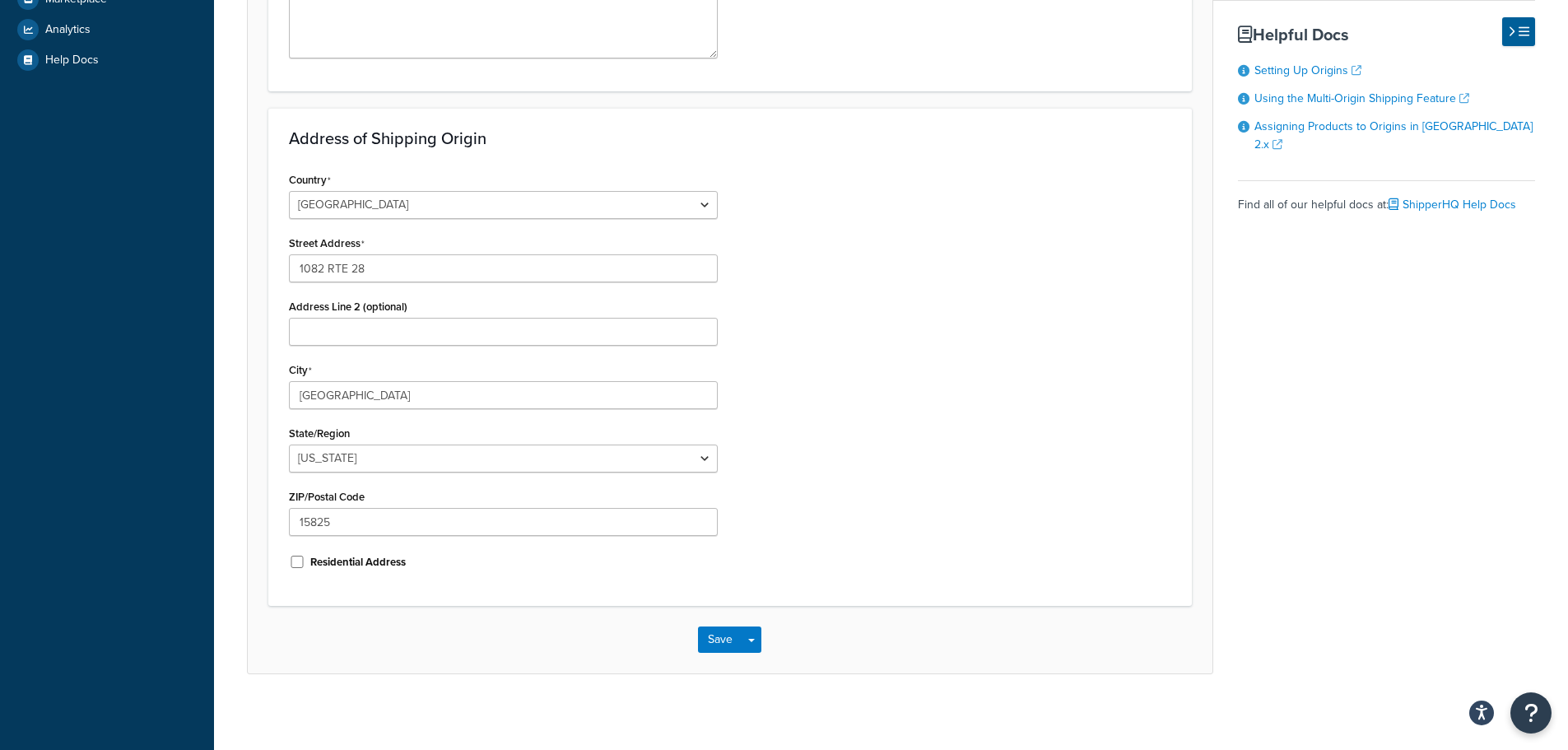
scroll to position [546, 0]
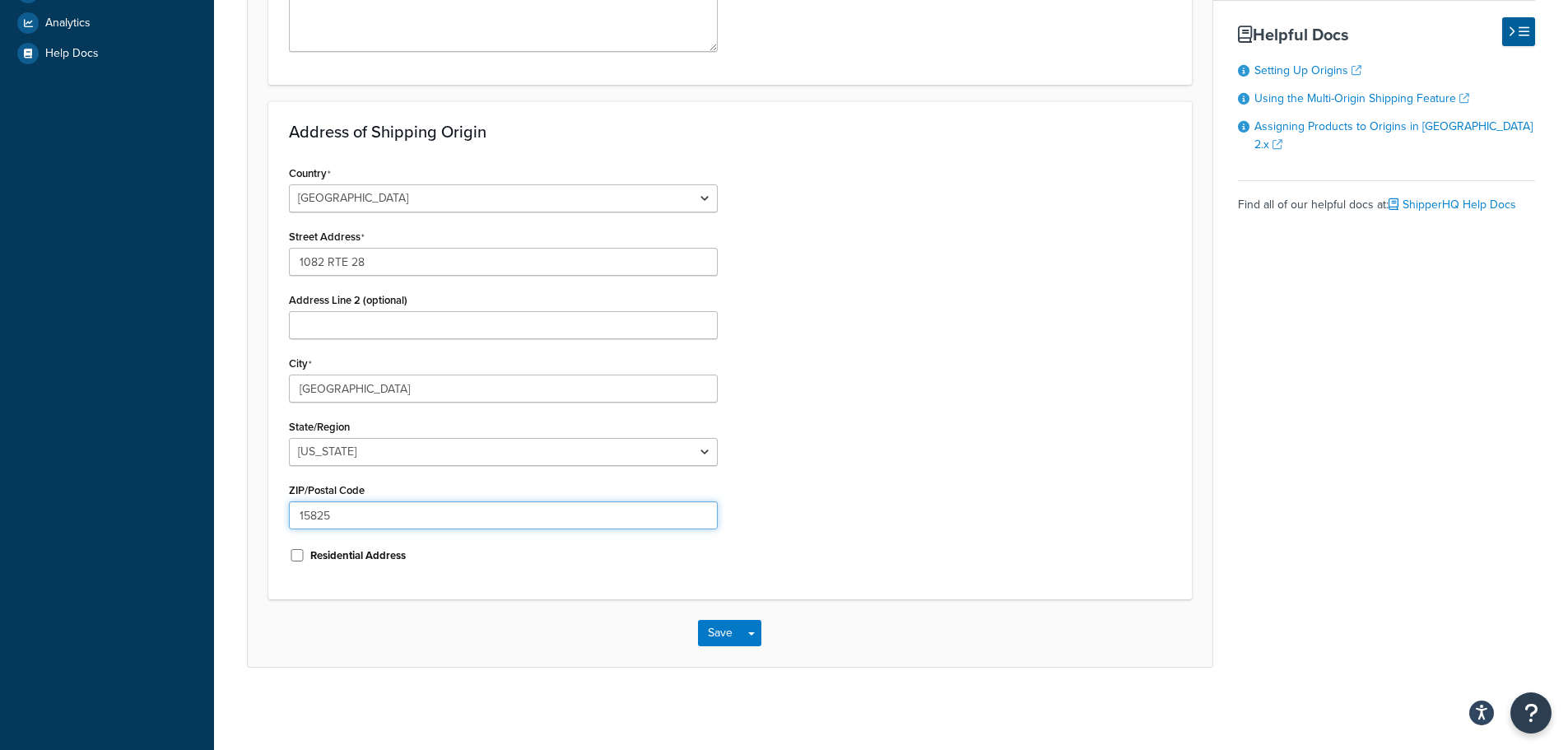
drag, startPoint x: 373, startPoint y: 514, endPoint x: 254, endPoint y: 501, distance: 119.7
click at [256, 502] on form "An origin is any location your products ship from, whether it’s vendors, wareho…" at bounding box center [730, 146] width 965 height 1041
paste input "89441"
type input "89441"
click at [898, 485] on div "Country United States United Kingdom Afghanistan Åland Islands Albania Algeria …" at bounding box center [730, 370] width 907 height 417
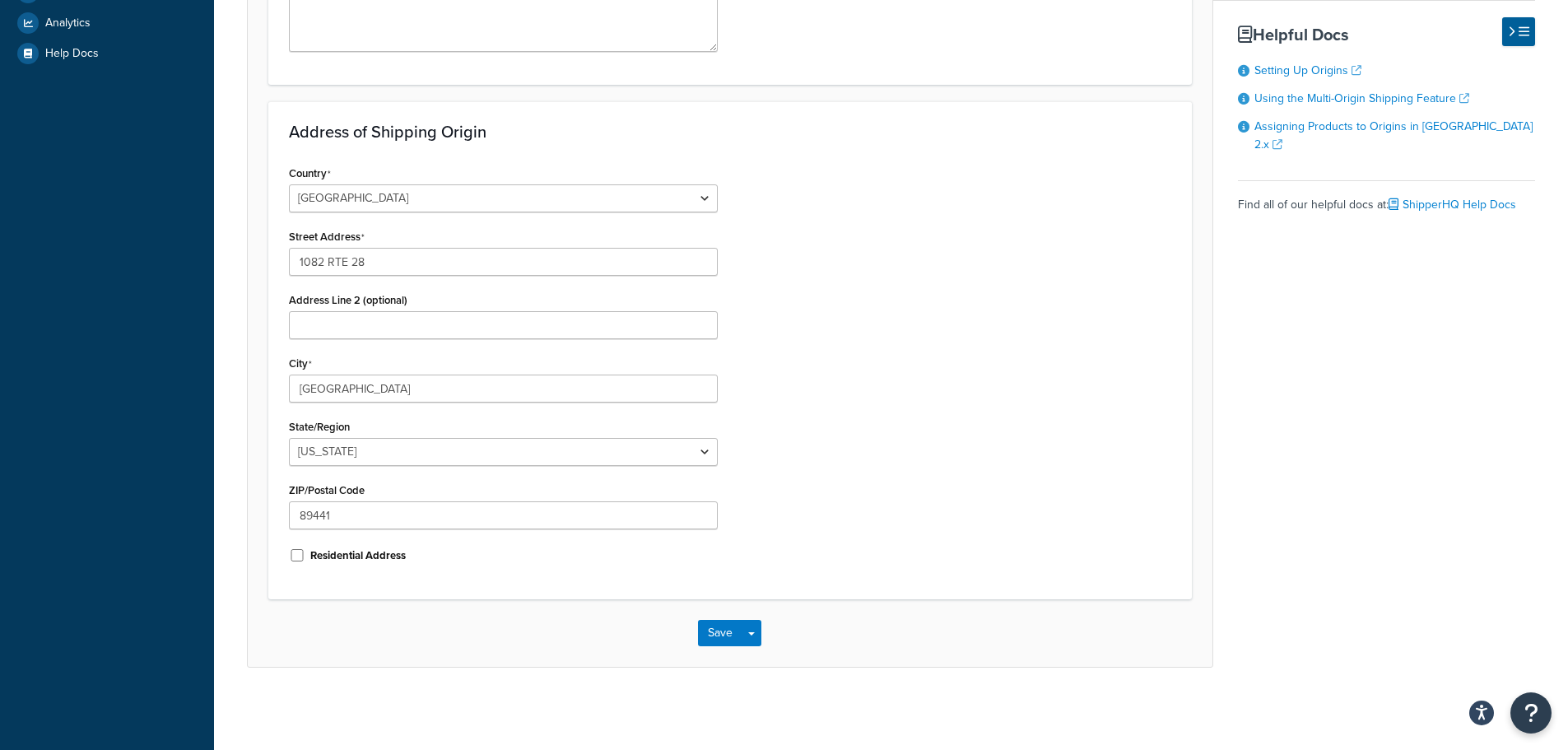
scroll to position [381, 0]
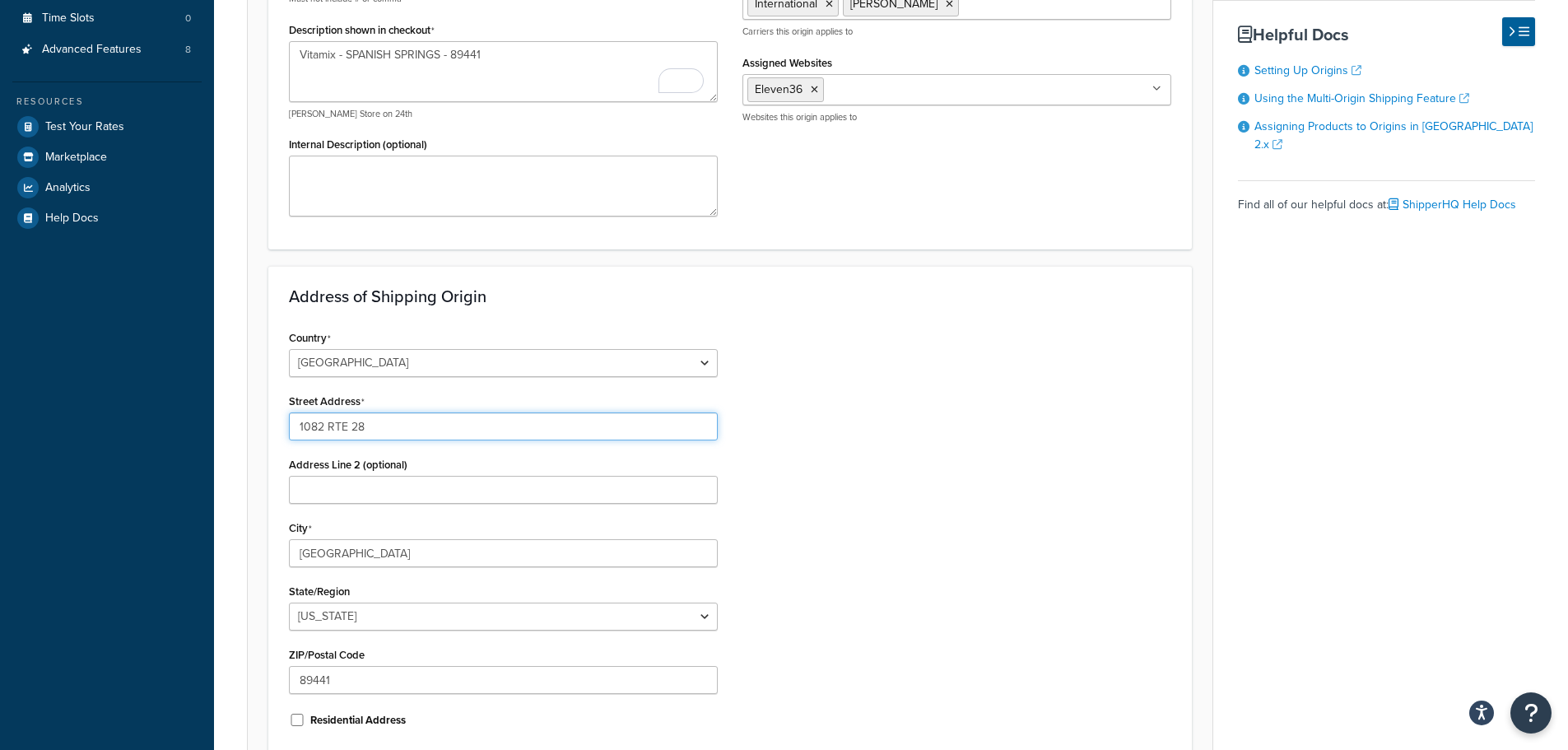
drag, startPoint x: 409, startPoint y: 421, endPoint x: 277, endPoint y: 410, distance: 132.5
click at [278, 410] on div "Country United States United Kingdom Afghanistan Åland Islands Albania Algeria …" at bounding box center [503, 534] width 453 height 417
paste input "38 Isidor Ct. Suite 170"
type input "38 Isidor Ct. Suite 170"
click at [941, 469] on div "Country United States United Kingdom Afghanistan Åland Islands Albania Algeria …" at bounding box center [730, 534] width 907 height 417
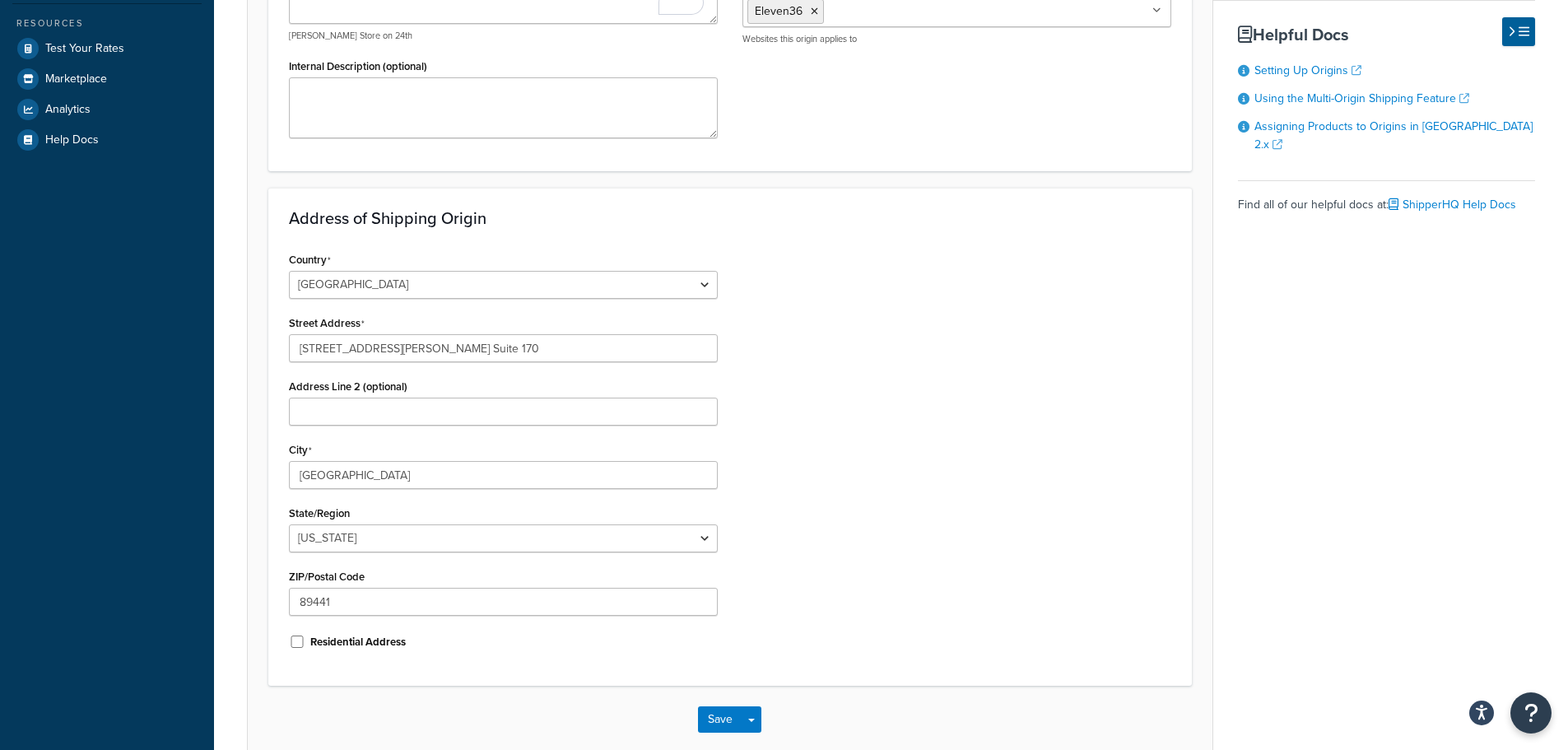
scroll to position [546, 0]
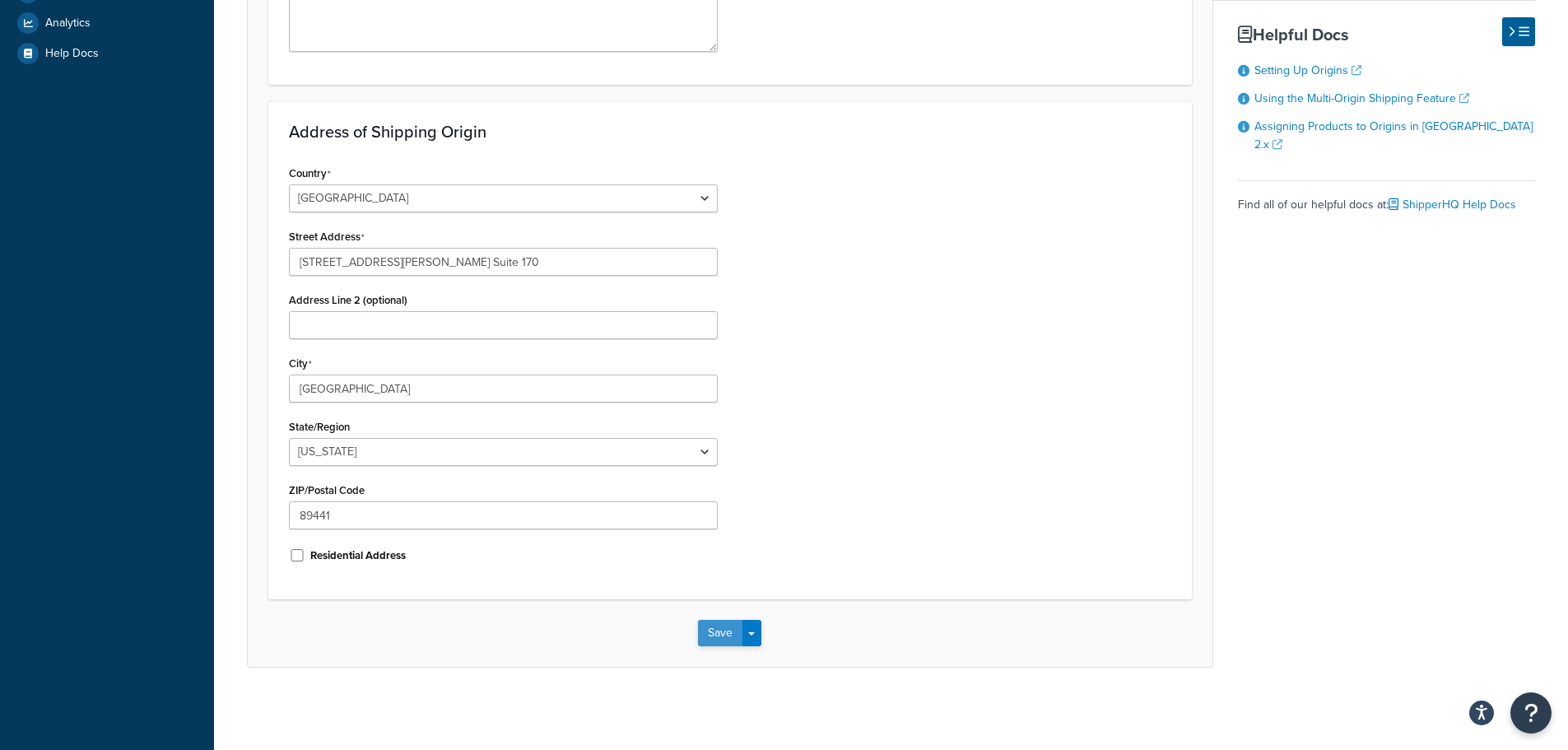
click at [718, 629] on button "Save" at bounding box center [720, 633] width 45 height 26
